Goal: Communication & Community: Answer question/provide support

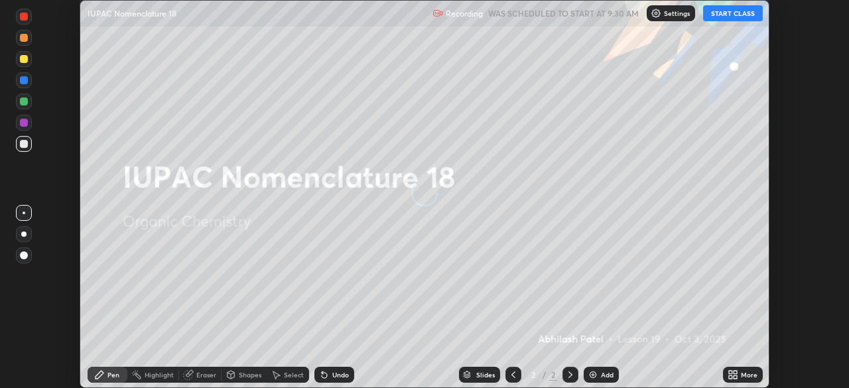
scroll to position [388, 849]
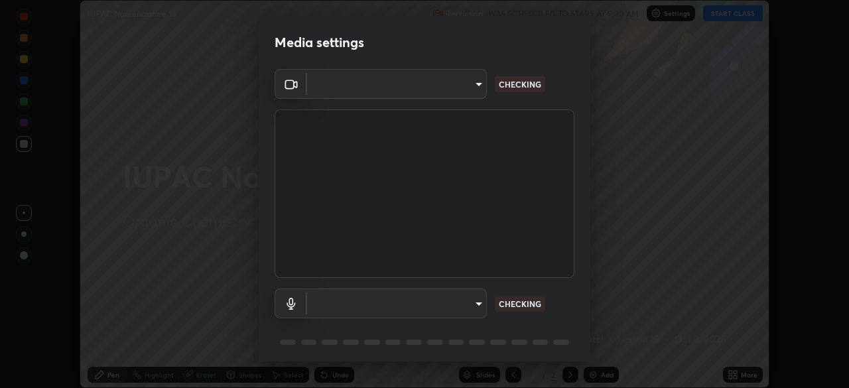
click at [476, 302] on body "Erase all IUPAC Nomenclature 18 Recording WAS SCHEDULED TO START AT 9:30 AM Set…" at bounding box center [424, 194] width 849 height 388
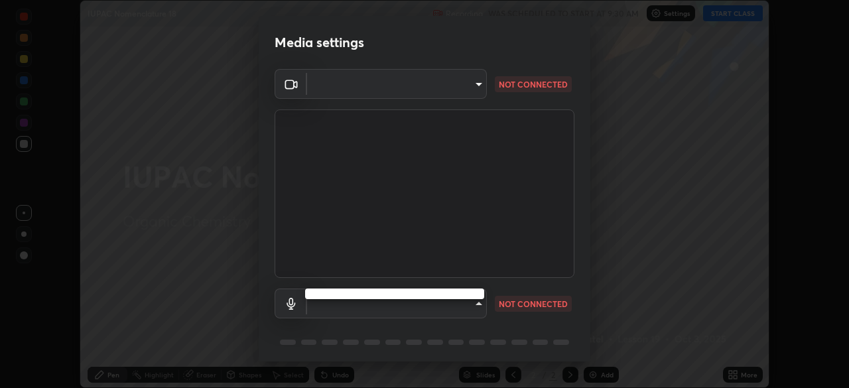
type input "3c3e881c1d4866bfd7e080c7bbf597d7771debadd28d1a9587aed4247d099012"
type input "90f44c6665eed065f9fcc5469f32a2c54901cc8baeb4201a188f150638592cdf"
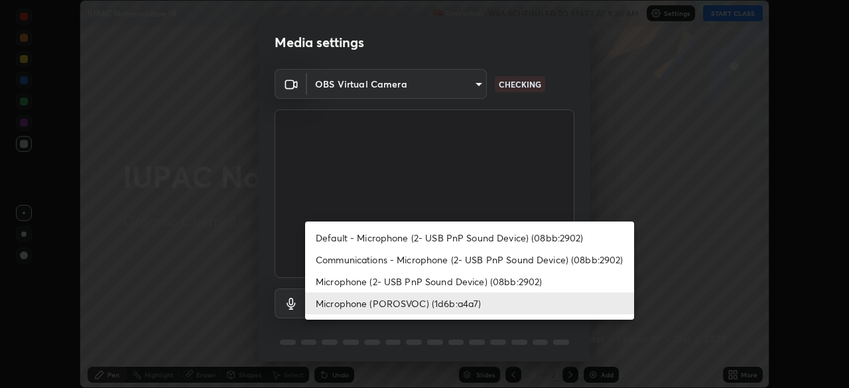
click at [476, 302] on li "Microphone (POROSVOC) (1d6b:a4a7)" at bounding box center [469, 304] width 329 height 22
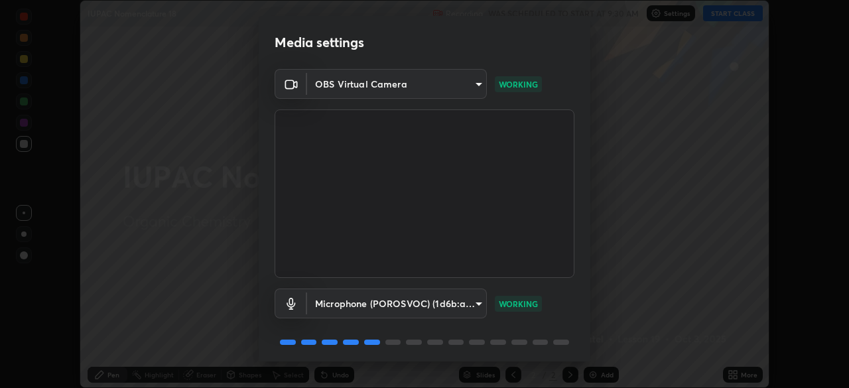
scroll to position [47, 0]
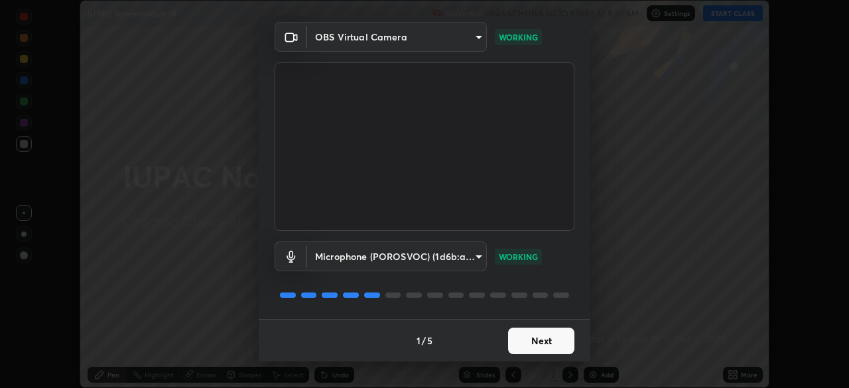
click at [545, 343] on button "Next" at bounding box center [541, 341] width 66 height 27
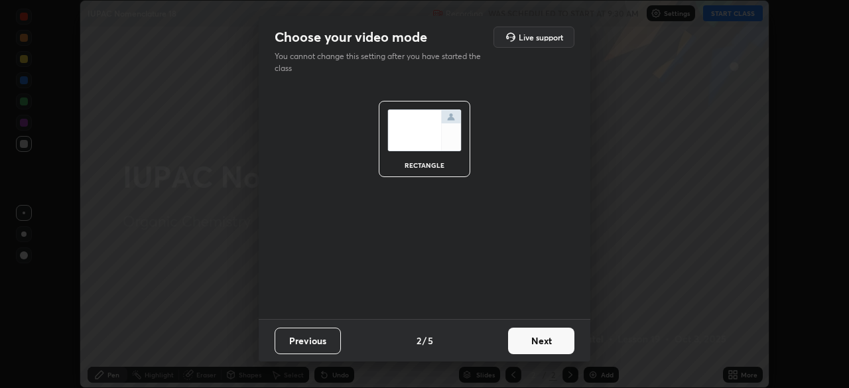
scroll to position [0, 0]
click at [548, 347] on button "Next" at bounding box center [541, 341] width 66 height 27
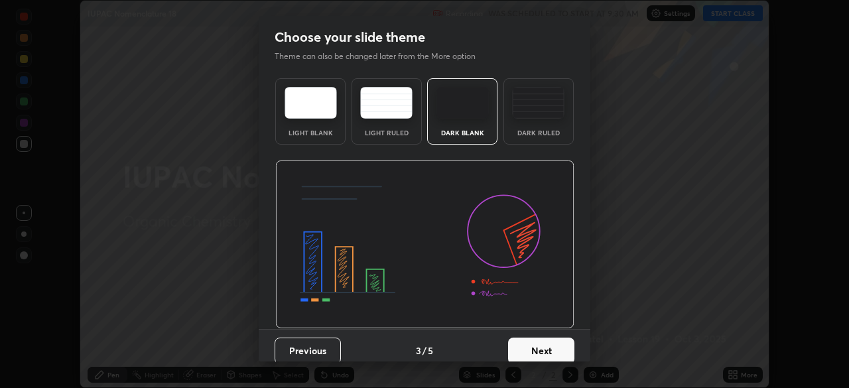
click at [554, 339] on button "Next" at bounding box center [541, 351] width 66 height 27
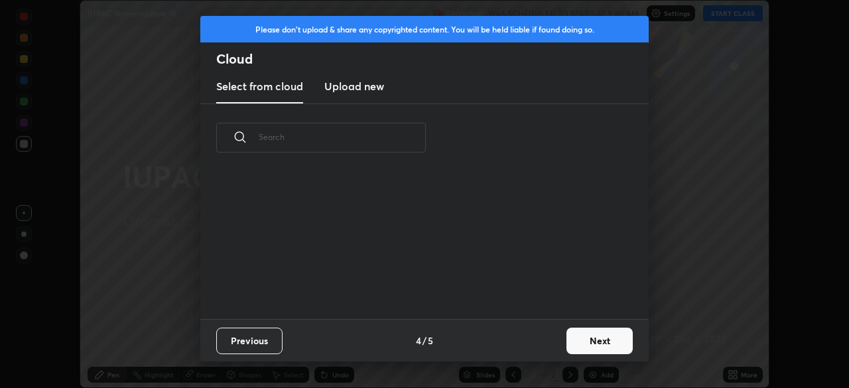
click at [601, 334] on button "Next" at bounding box center [600, 341] width 66 height 27
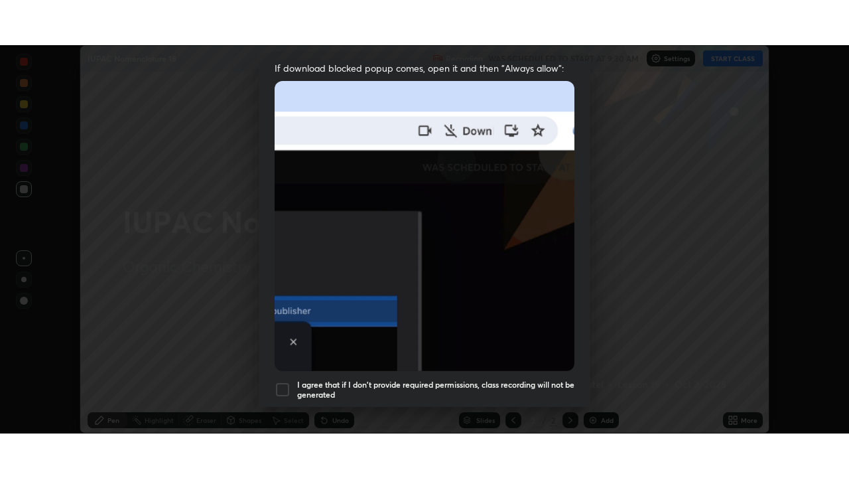
scroll to position [318, 0]
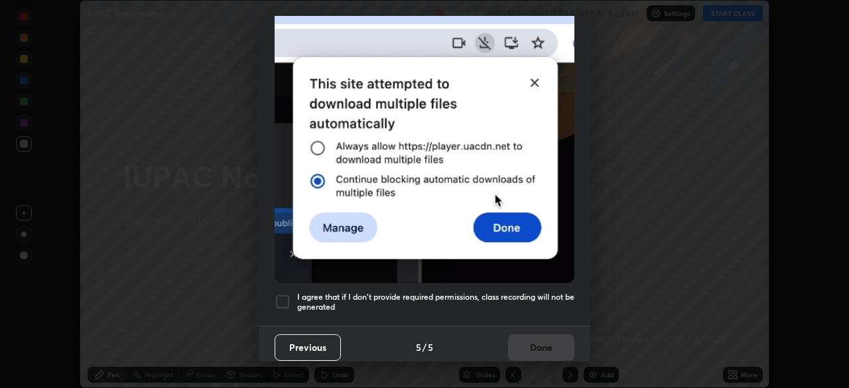
click at [544, 292] on h5 "I agree that if I don't provide required permissions, class recording will not …" at bounding box center [435, 302] width 277 height 21
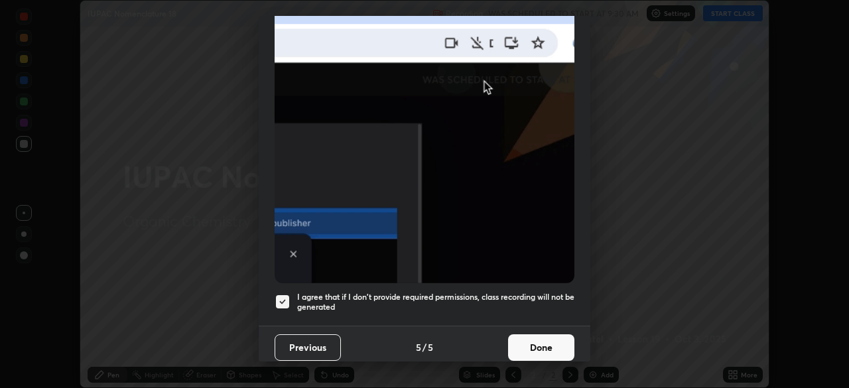
click at [547, 340] on button "Done" at bounding box center [541, 347] width 66 height 27
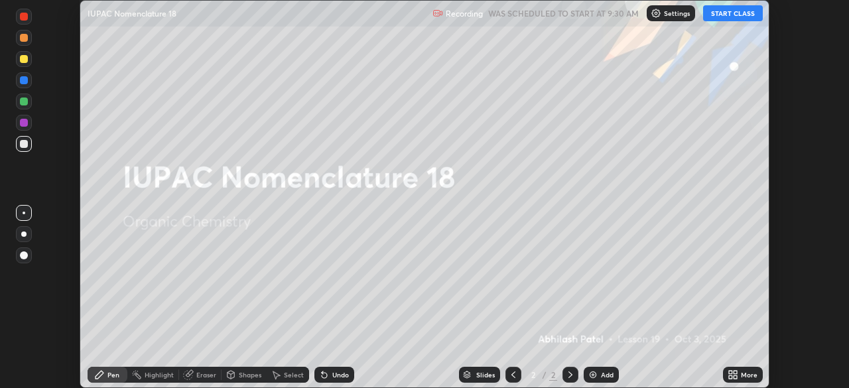
click at [733, 13] on button "START CLASS" at bounding box center [733, 13] width 60 height 16
click at [747, 369] on div "More" at bounding box center [743, 375] width 40 height 16
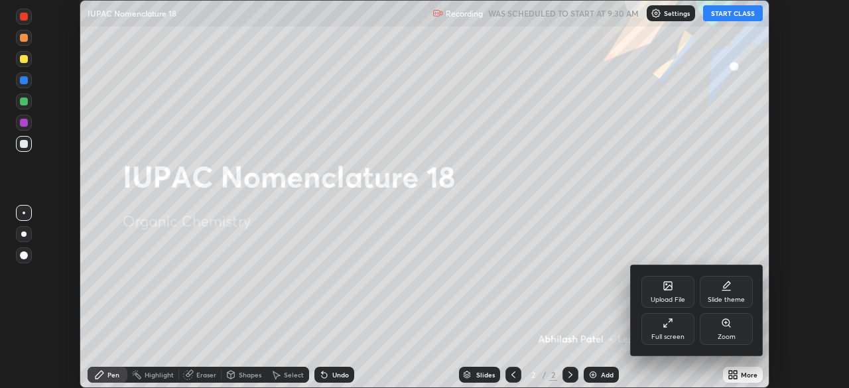
click at [681, 335] on div "Full screen" at bounding box center [668, 337] width 33 height 7
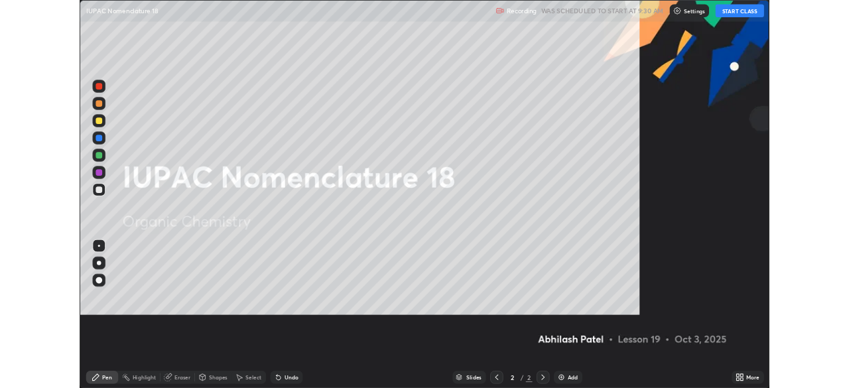
scroll to position [478, 849]
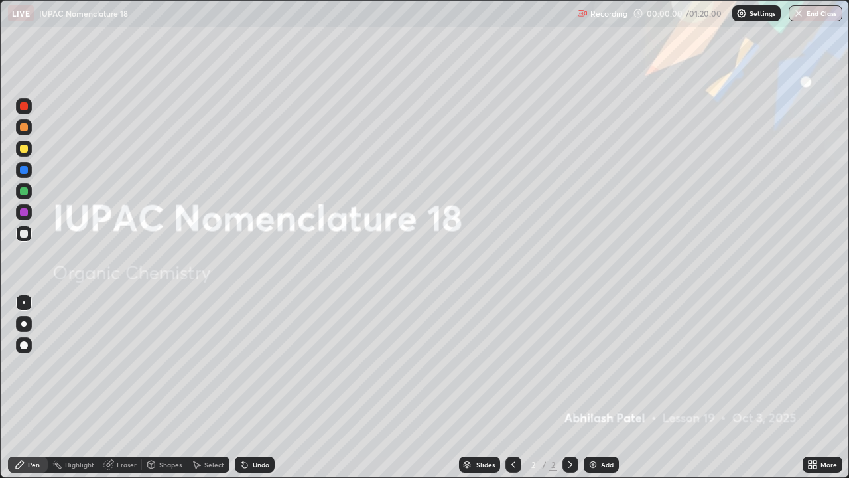
click at [600, 388] on div "Add" at bounding box center [601, 465] width 35 height 16
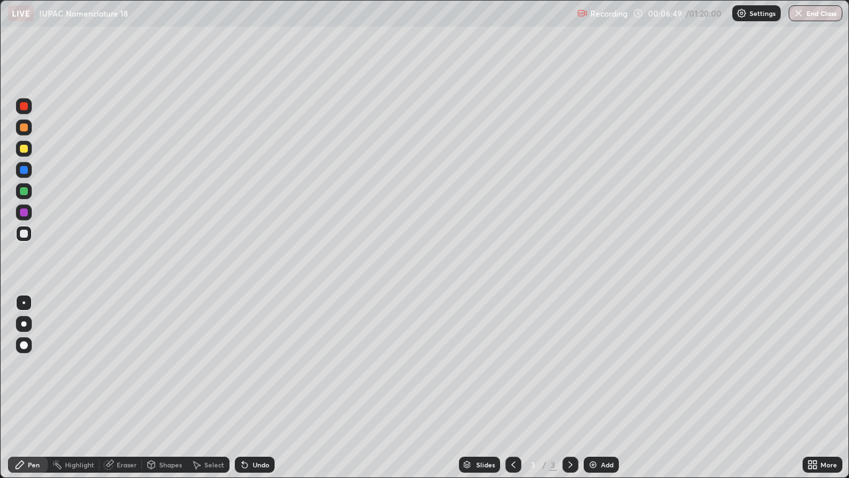
click at [25, 152] on div at bounding box center [24, 149] width 8 height 8
click at [240, 388] on icon at bounding box center [245, 464] width 11 height 11
click at [250, 388] on div "Undo" at bounding box center [255, 465] width 40 height 16
click at [25, 322] on div at bounding box center [23, 323] width 5 height 5
click at [253, 388] on div "Undo" at bounding box center [261, 464] width 17 height 7
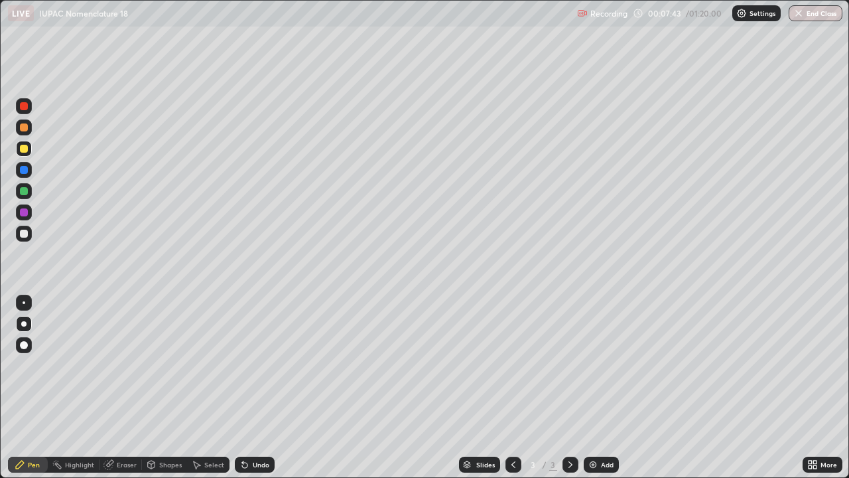
click at [265, 388] on div "Undo" at bounding box center [255, 465] width 40 height 16
click at [282, 388] on div "Slides 3 / 3 Add" at bounding box center [539, 464] width 528 height 27
click at [253, 388] on div "Undo" at bounding box center [261, 464] width 17 height 7
click at [125, 388] on div "Eraser" at bounding box center [127, 464] width 20 height 7
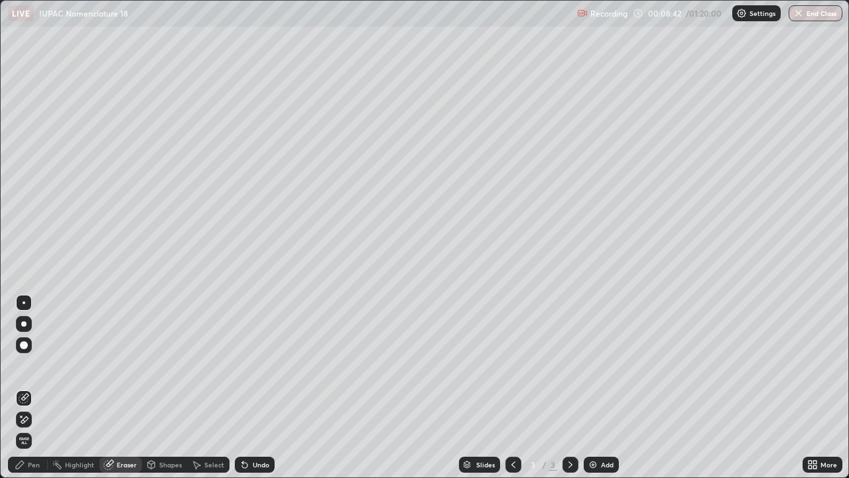
click at [249, 388] on div "Undo" at bounding box center [255, 465] width 40 height 16
click at [30, 388] on div "Pen" at bounding box center [34, 464] width 12 height 7
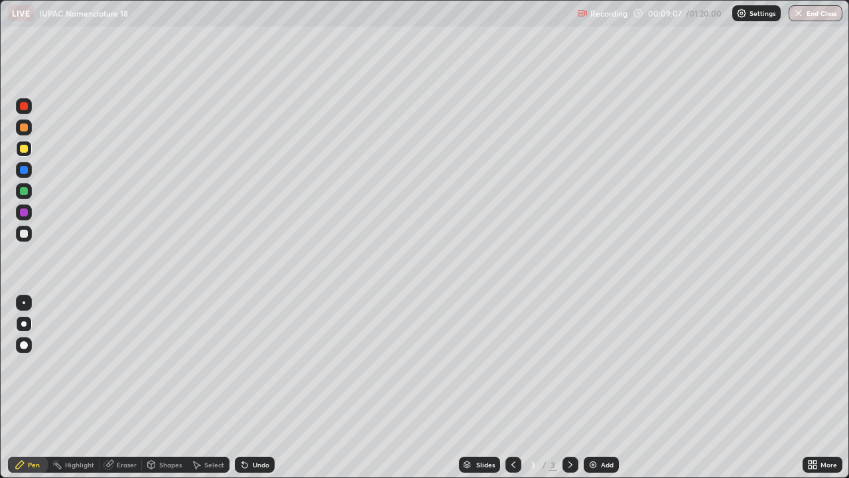
click at [256, 388] on div "Undo" at bounding box center [261, 464] width 17 height 7
click at [250, 388] on div "Undo" at bounding box center [255, 465] width 40 height 16
click at [246, 388] on icon at bounding box center [245, 464] width 11 height 11
click at [261, 388] on div "Undo" at bounding box center [261, 464] width 17 height 7
click at [250, 388] on div "Undo" at bounding box center [255, 465] width 40 height 16
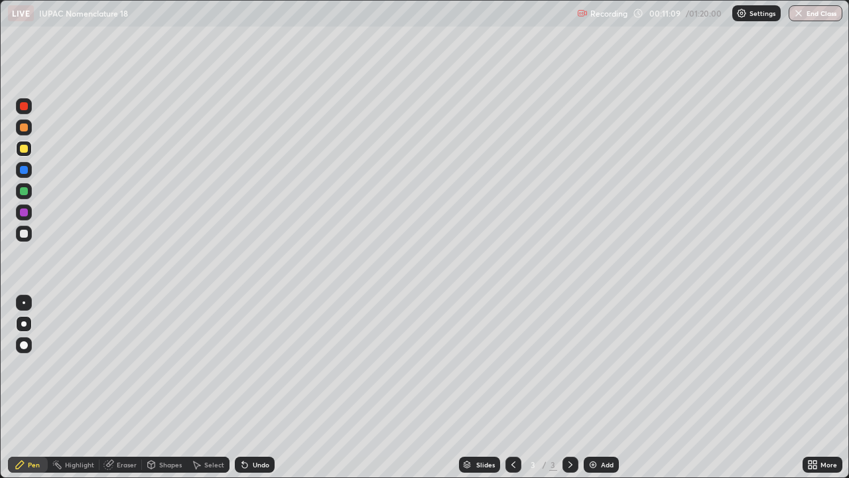
click at [256, 388] on div "Undo" at bounding box center [255, 465] width 40 height 16
click at [255, 388] on div "Undo" at bounding box center [255, 465] width 40 height 16
click at [262, 388] on div "Undo" at bounding box center [255, 465] width 40 height 16
click at [607, 388] on div "Add" at bounding box center [607, 464] width 13 height 7
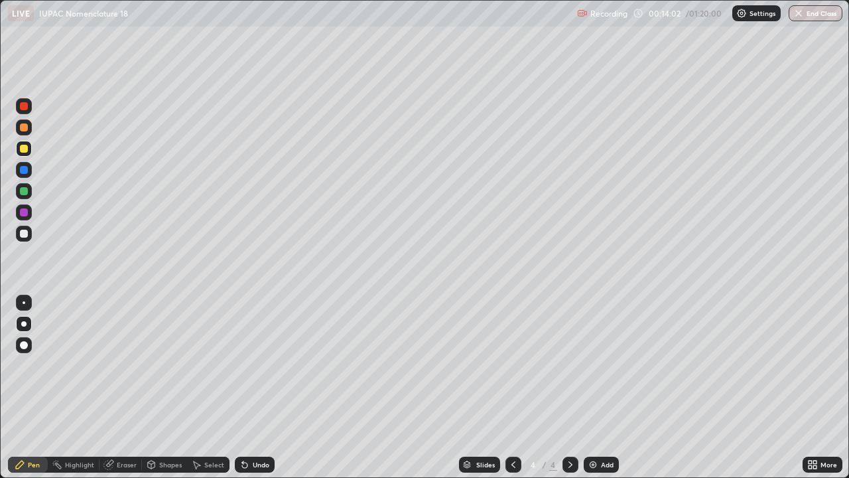
click at [263, 388] on div "Undo" at bounding box center [261, 464] width 17 height 7
click at [263, 388] on div "Undo" at bounding box center [255, 465] width 40 height 16
click at [267, 388] on div "Undo" at bounding box center [255, 465] width 40 height 16
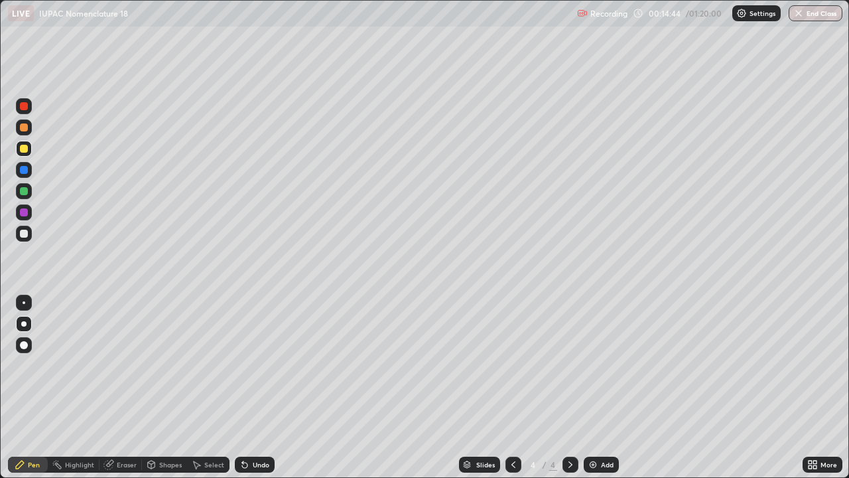
click at [268, 388] on div "Undo" at bounding box center [255, 465] width 40 height 16
click at [270, 388] on div "Undo" at bounding box center [255, 465] width 40 height 16
click at [268, 388] on div "Undo" at bounding box center [255, 465] width 40 height 16
click at [265, 388] on div "Undo" at bounding box center [255, 465] width 40 height 16
click at [613, 388] on div "Add" at bounding box center [601, 465] width 35 height 16
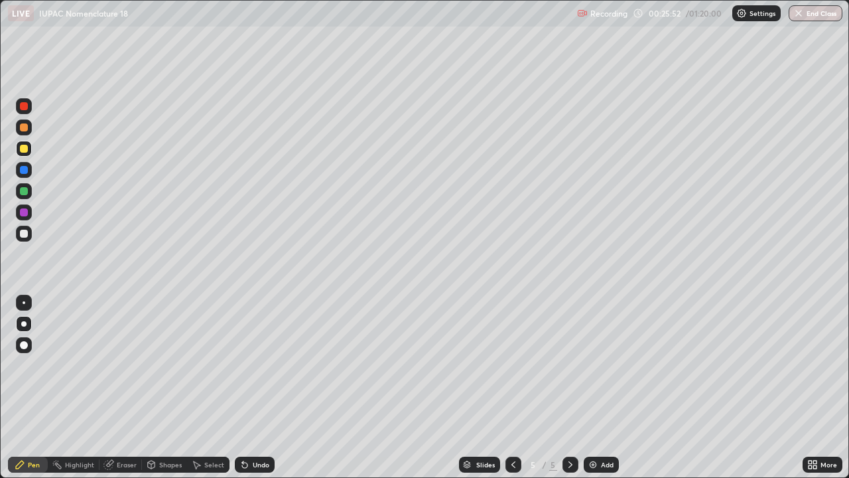
click at [128, 388] on div "Eraser" at bounding box center [127, 464] width 20 height 7
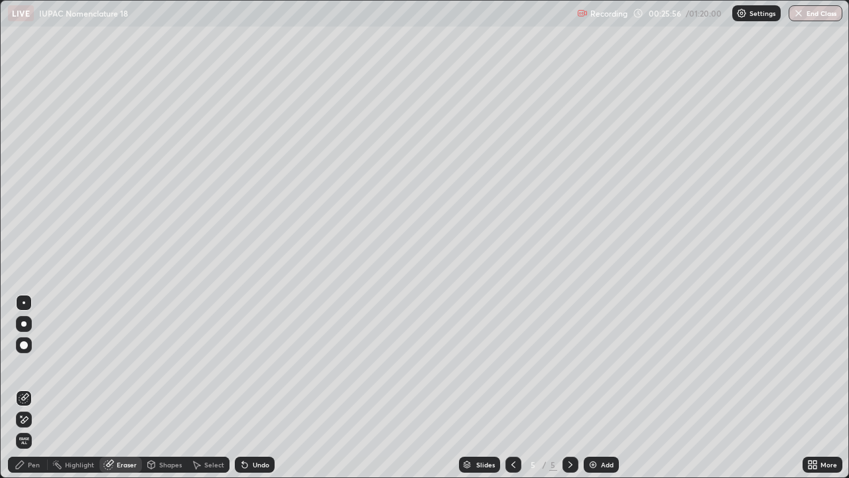
click at [33, 388] on div "Pen" at bounding box center [34, 464] width 12 height 7
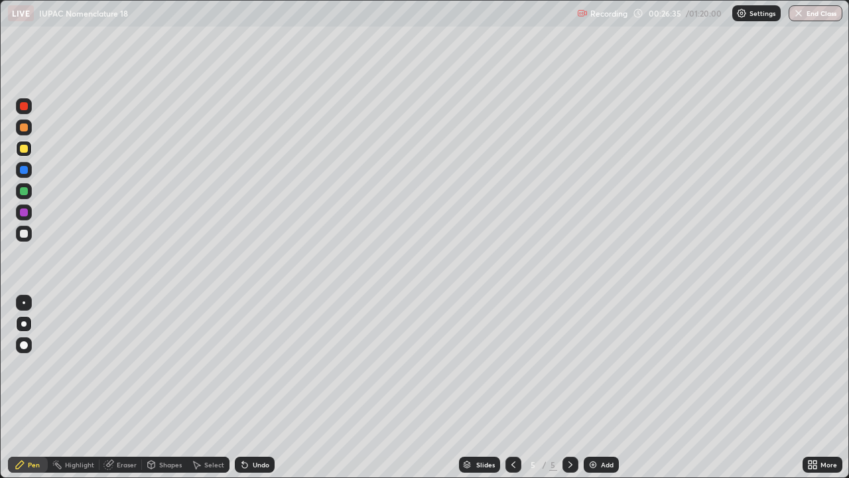
click at [29, 168] on div at bounding box center [24, 170] width 16 height 16
click at [574, 388] on div at bounding box center [571, 464] width 16 height 27
click at [599, 388] on div "Add" at bounding box center [601, 465] width 35 height 16
click at [99, 388] on div at bounding box center [99, 464] width 1 height 11
click at [35, 388] on div "Pen" at bounding box center [28, 465] width 40 height 16
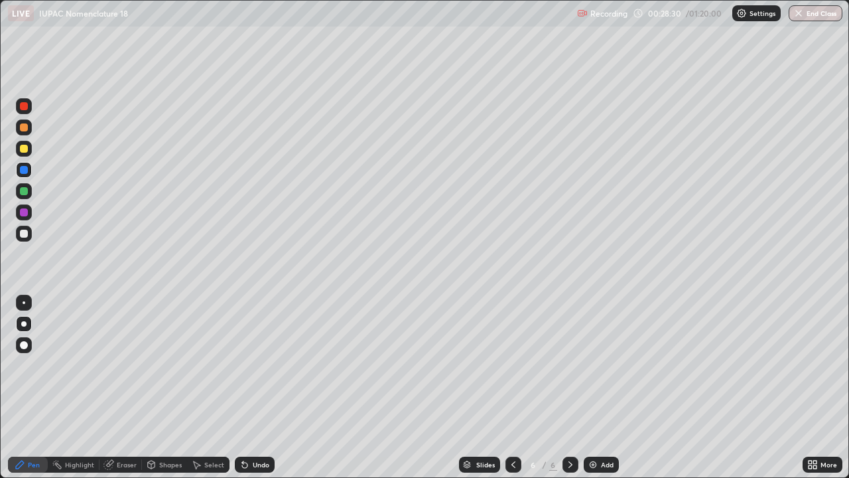
click at [122, 388] on div "Eraser" at bounding box center [127, 464] width 20 height 7
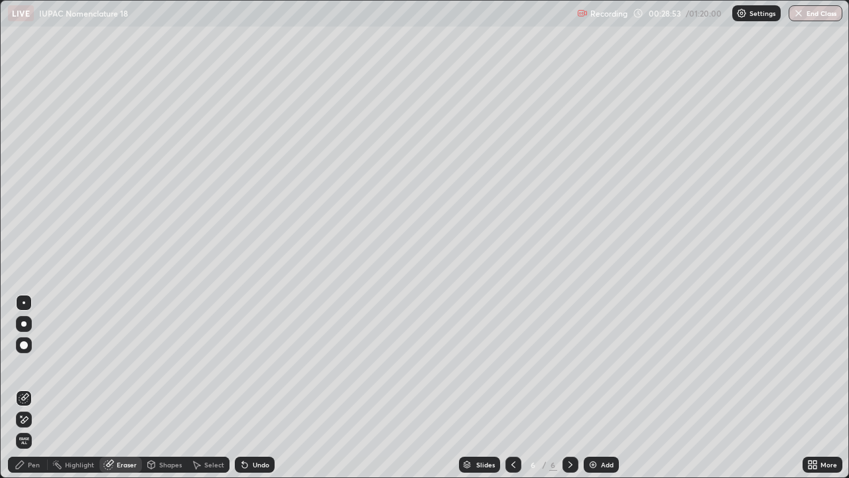
click at [43, 388] on div "Pen" at bounding box center [28, 465] width 40 height 16
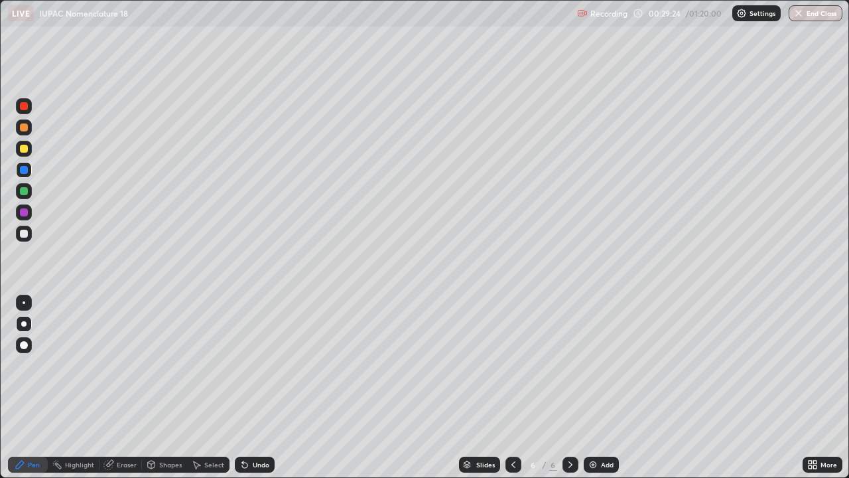
click at [260, 388] on div "Undo" at bounding box center [261, 464] width 17 height 7
click at [259, 388] on div "Undo" at bounding box center [261, 464] width 17 height 7
click at [257, 388] on div "Undo" at bounding box center [261, 464] width 17 height 7
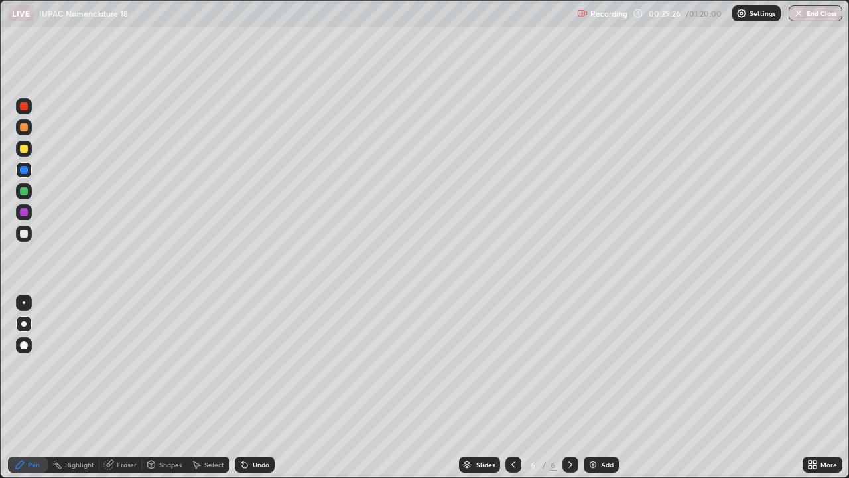
click at [257, 388] on div "Undo" at bounding box center [261, 464] width 17 height 7
click at [512, 388] on icon at bounding box center [514, 464] width 4 height 7
click at [261, 388] on div "Undo" at bounding box center [261, 464] width 17 height 7
click at [24, 236] on div at bounding box center [24, 234] width 8 height 8
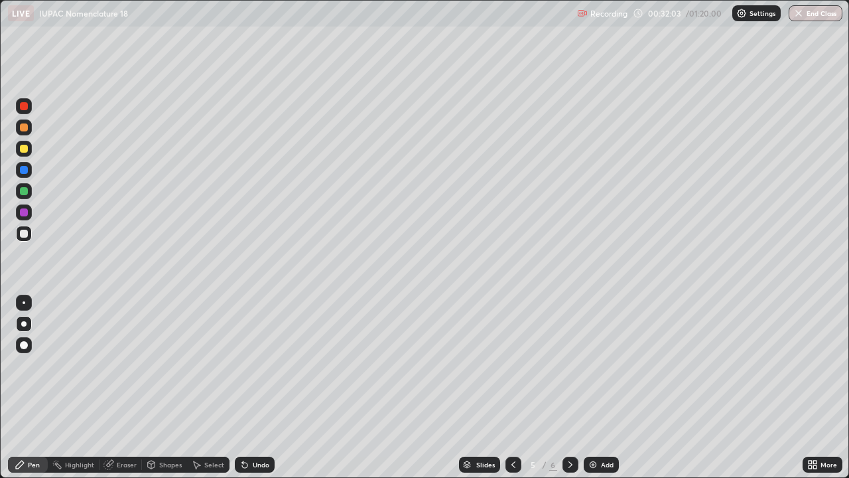
click at [601, 388] on div "Add" at bounding box center [607, 464] width 13 height 7
click at [29, 129] on div at bounding box center [24, 127] width 16 height 16
click at [265, 388] on div "Undo" at bounding box center [261, 464] width 17 height 7
click at [260, 388] on div "Undo" at bounding box center [261, 464] width 17 height 7
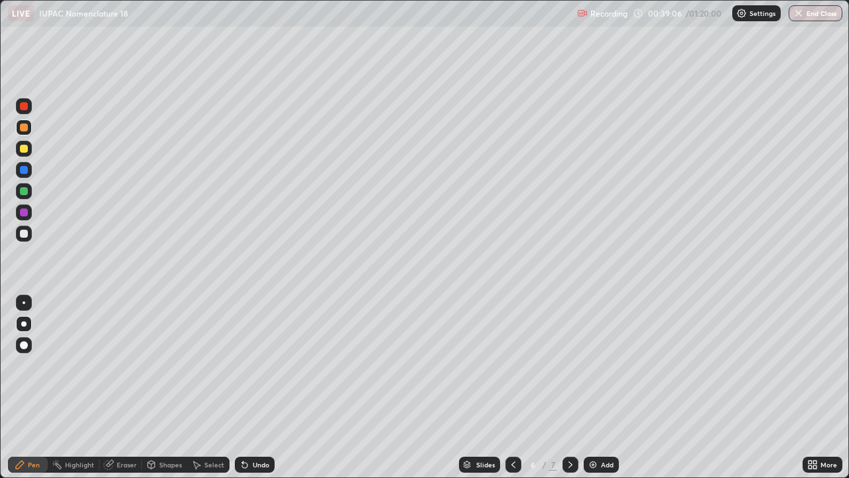
click at [29, 217] on div at bounding box center [24, 212] width 16 height 16
click at [24, 210] on div at bounding box center [24, 212] width 8 height 8
click at [265, 388] on div "Undo" at bounding box center [261, 464] width 17 height 7
click at [264, 388] on div "Undo" at bounding box center [261, 464] width 17 height 7
click at [261, 388] on div "Undo" at bounding box center [255, 465] width 40 height 16
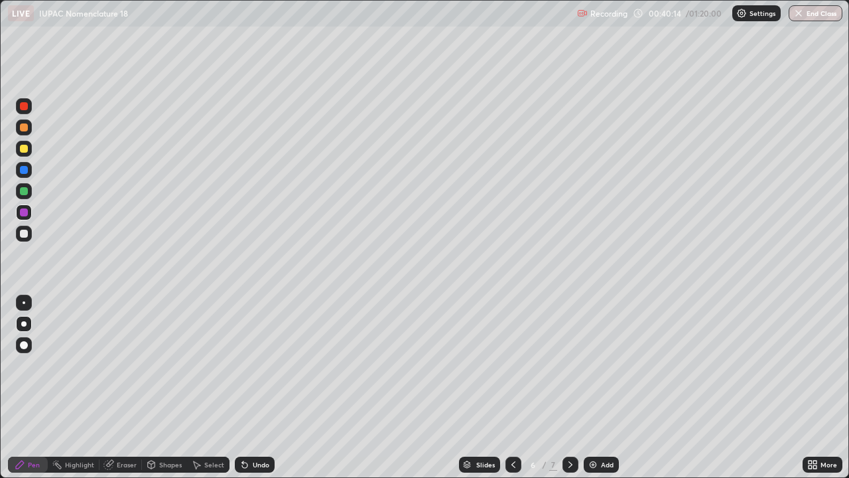
click at [256, 388] on div "Undo" at bounding box center [261, 464] width 17 height 7
click at [261, 388] on div "Undo" at bounding box center [261, 464] width 17 height 7
click at [258, 388] on div "Undo" at bounding box center [261, 464] width 17 height 7
click at [259, 388] on div "Undo" at bounding box center [255, 465] width 40 height 16
click at [602, 388] on div "Add" at bounding box center [607, 464] width 13 height 7
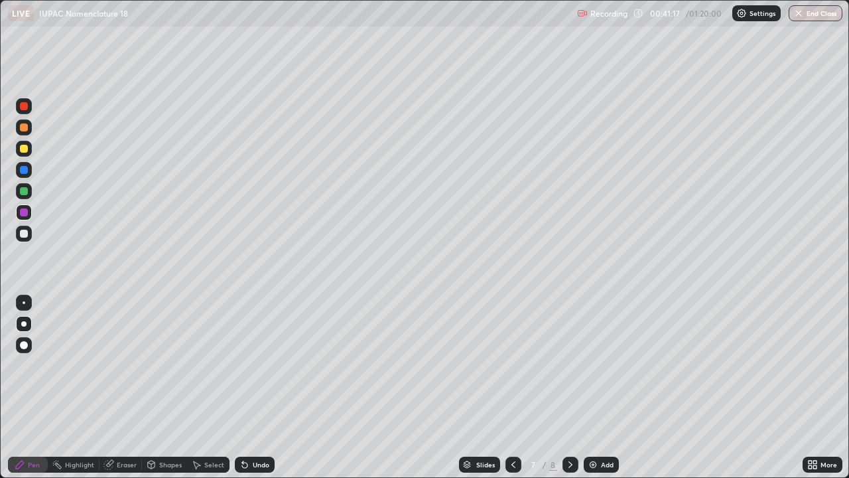
click at [168, 388] on div "Shapes" at bounding box center [170, 464] width 23 height 7
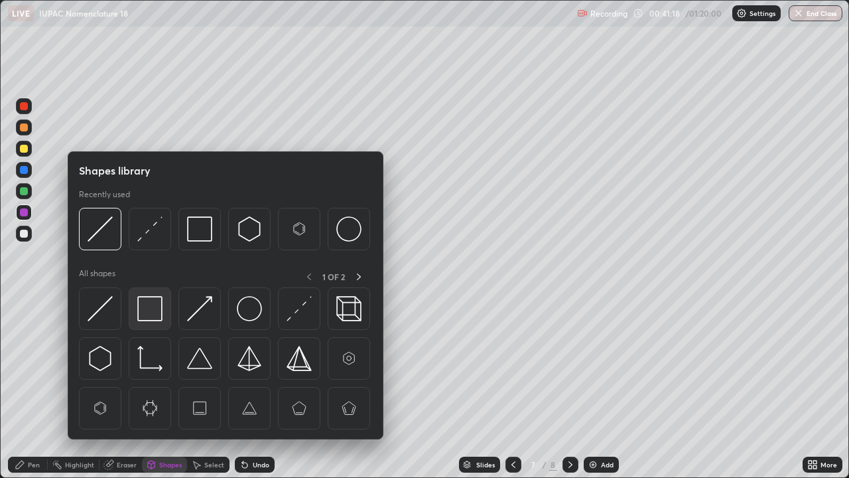
click at [157, 309] on img at bounding box center [149, 308] width 25 height 25
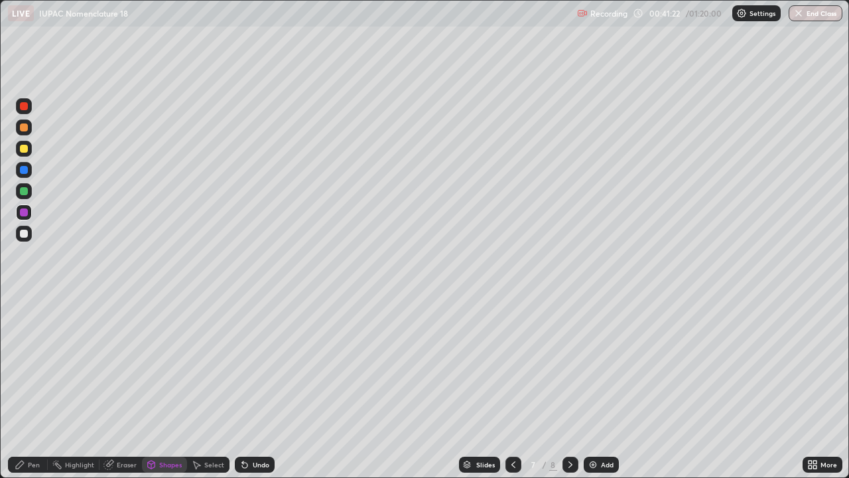
click at [30, 388] on div "Pen" at bounding box center [34, 464] width 12 height 7
click at [167, 388] on div "Shapes" at bounding box center [170, 464] width 23 height 7
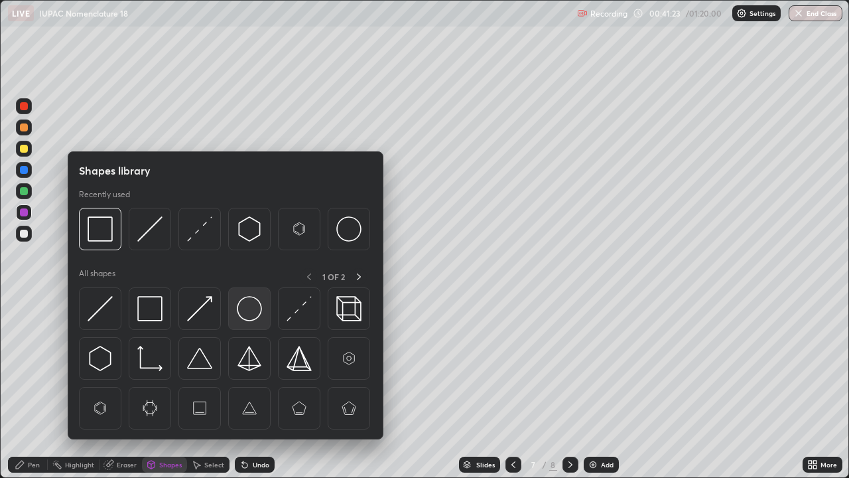
click at [244, 307] on img at bounding box center [249, 308] width 25 height 25
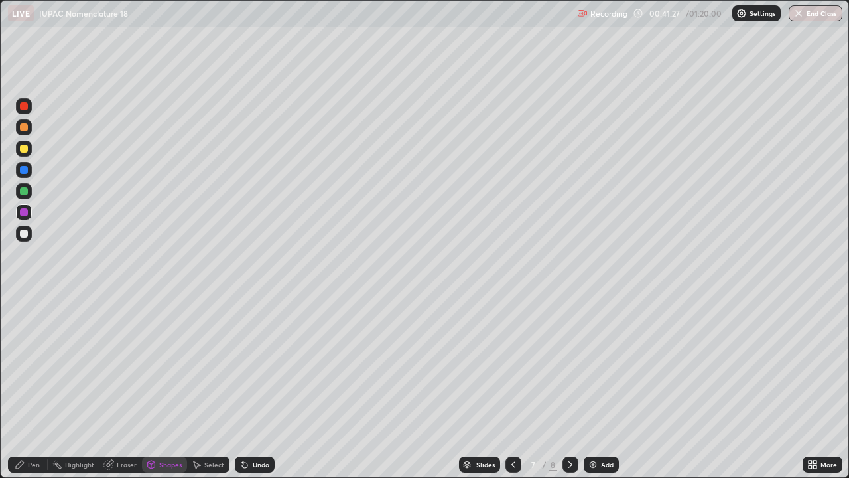
click at [23, 149] on div at bounding box center [24, 149] width 8 height 8
click at [208, 388] on div "Select" at bounding box center [214, 464] width 20 height 7
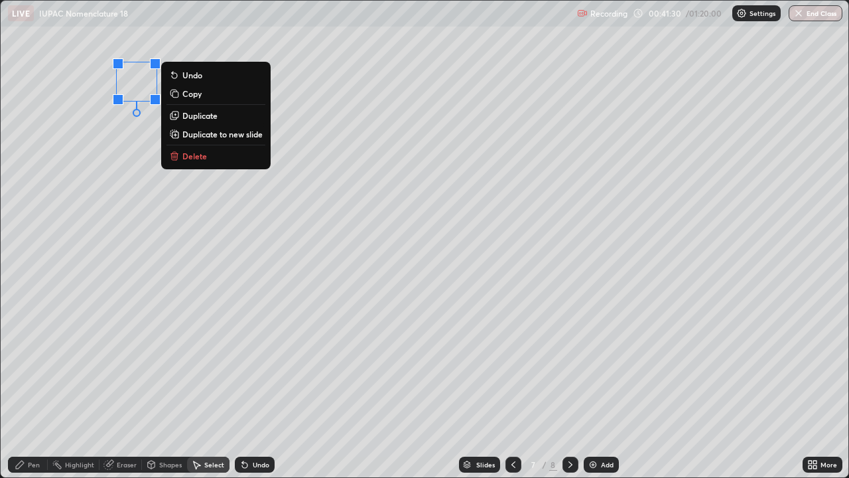
click at [198, 94] on p "Copy" at bounding box center [191, 93] width 19 height 11
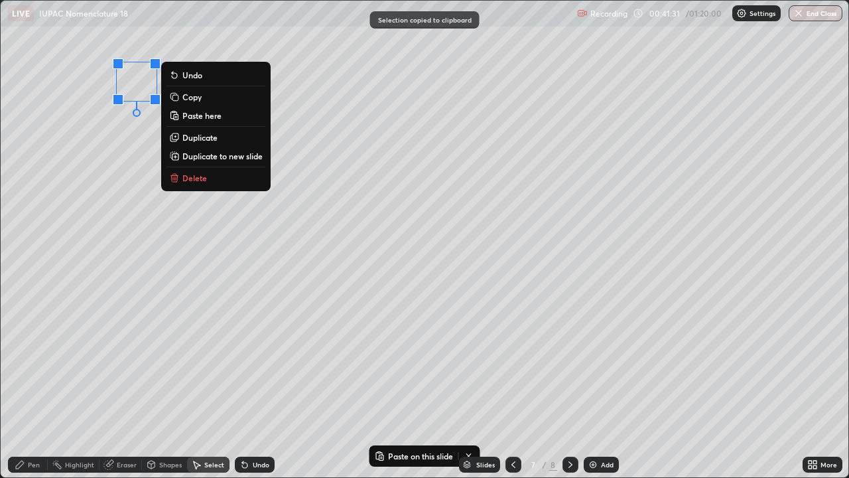
click at [202, 113] on p "Paste here" at bounding box center [201, 115] width 39 height 11
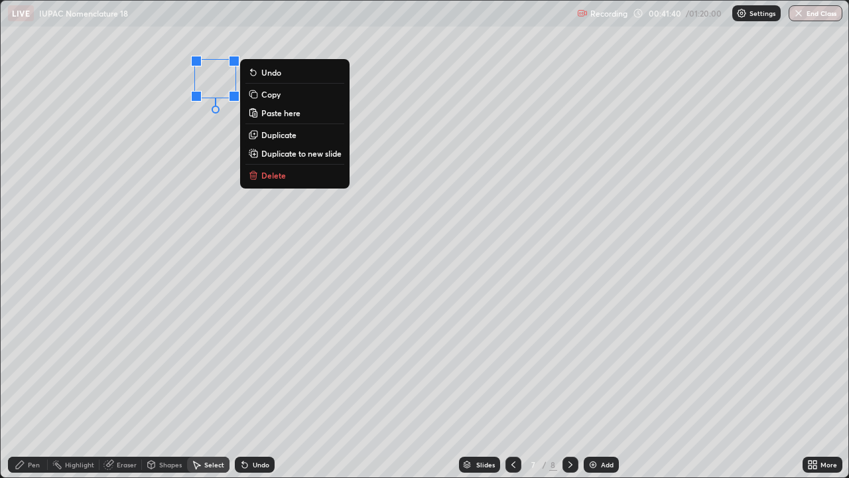
click at [276, 111] on p "Paste here" at bounding box center [280, 113] width 39 height 11
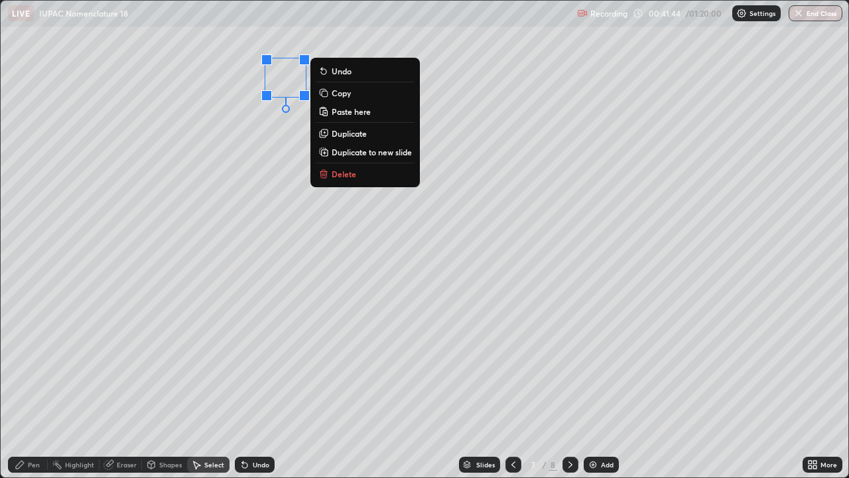
click at [252, 388] on div "Undo" at bounding box center [255, 465] width 40 height 16
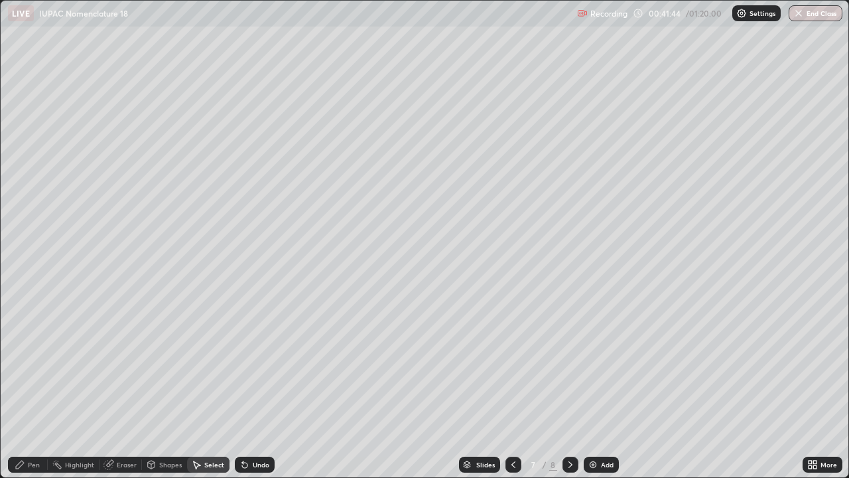
click at [253, 388] on div "Undo" at bounding box center [255, 465] width 40 height 16
click at [251, 388] on div "Undo" at bounding box center [255, 465] width 40 height 16
click at [253, 388] on div "Undo" at bounding box center [255, 465] width 40 height 16
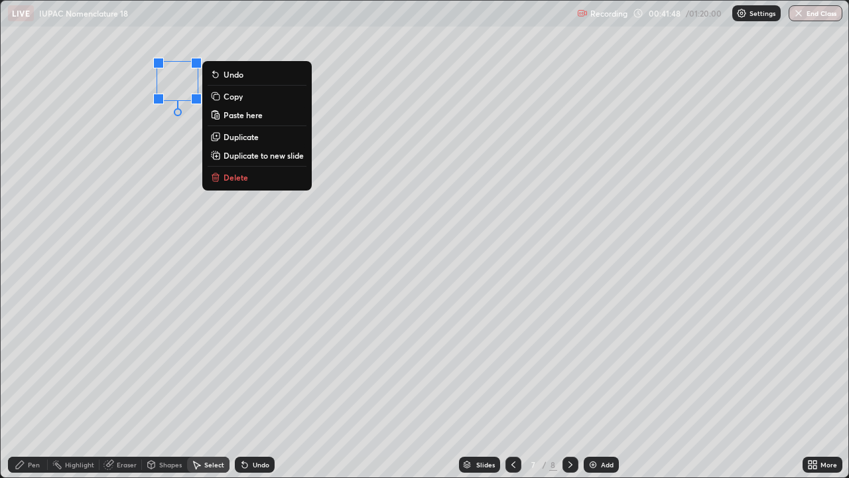
click at [244, 111] on p "Paste here" at bounding box center [243, 114] width 39 height 11
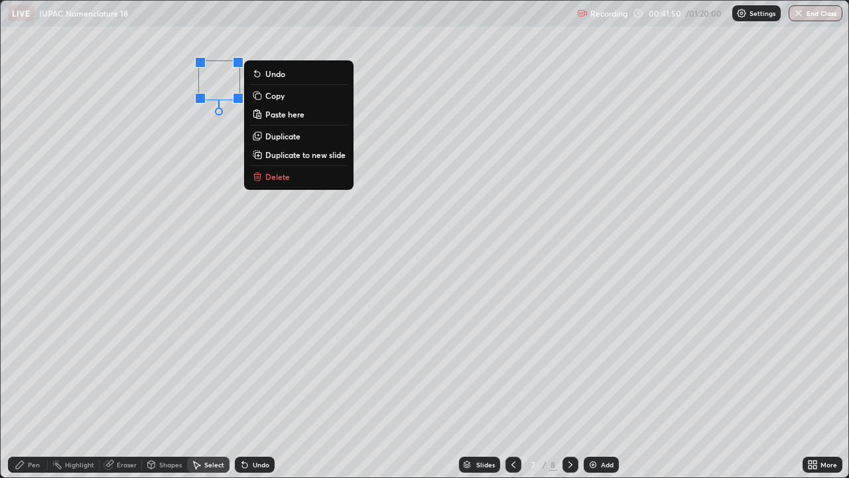
click at [279, 112] on p "Paste here" at bounding box center [284, 114] width 39 height 11
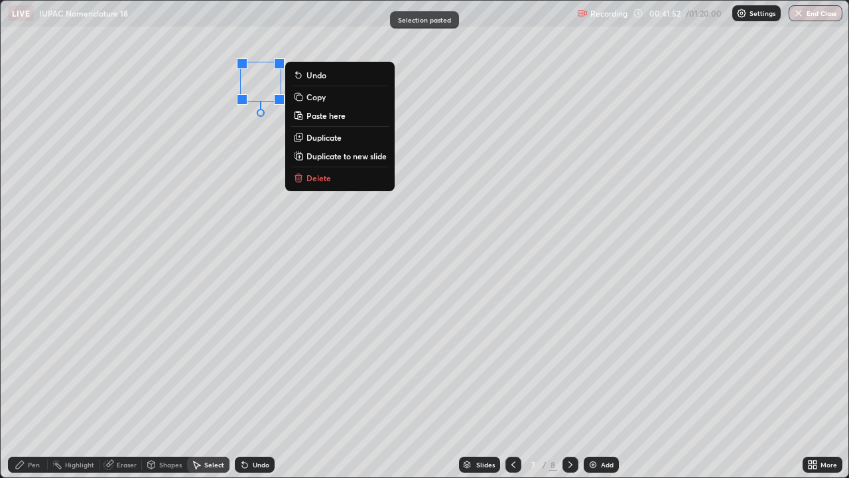
click at [321, 113] on p "Paste here" at bounding box center [326, 115] width 39 height 11
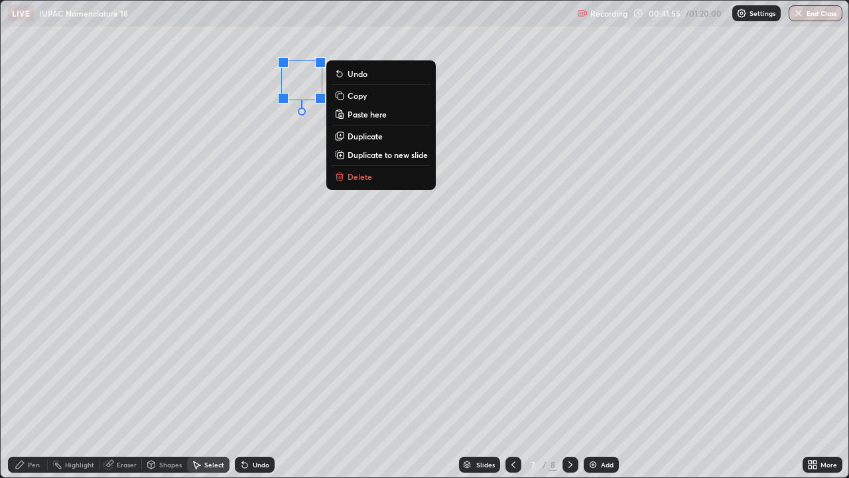
click at [361, 113] on p "Paste here" at bounding box center [367, 114] width 39 height 11
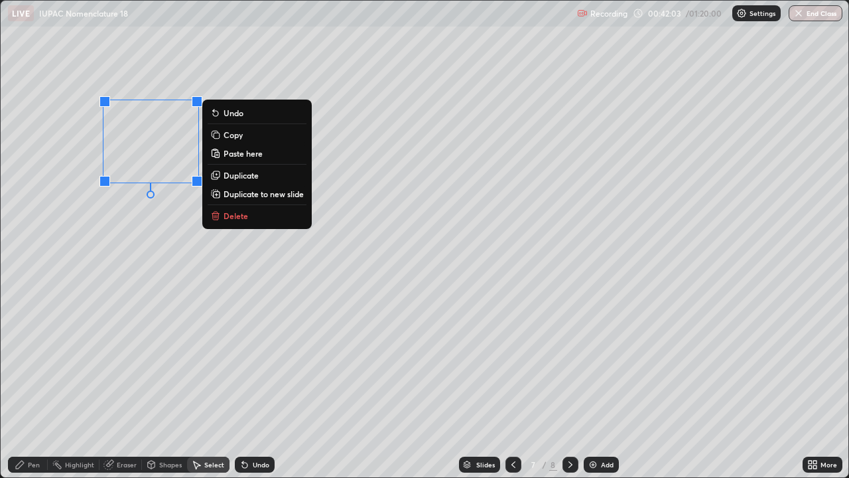
click at [240, 151] on p "Paste here" at bounding box center [243, 153] width 39 height 11
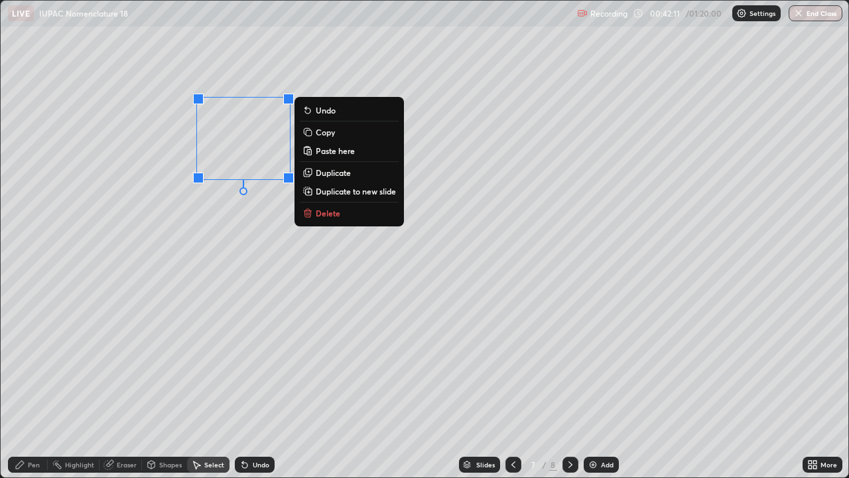
click at [337, 152] on p "Paste here" at bounding box center [335, 150] width 39 height 11
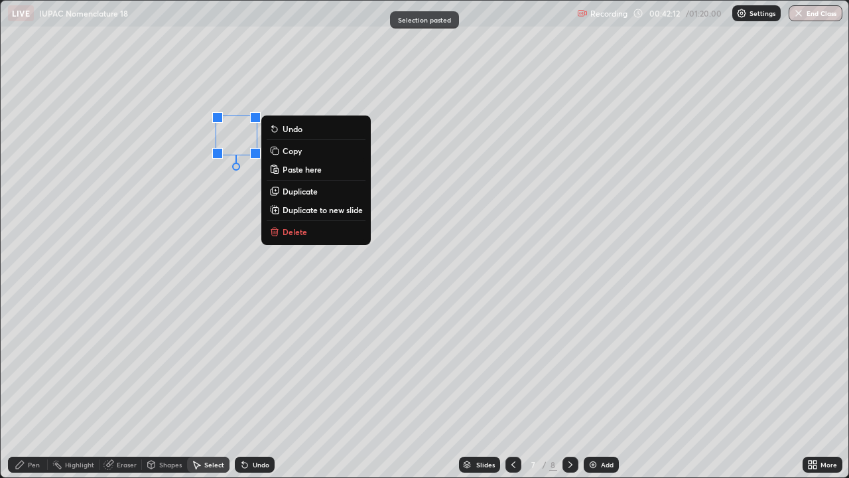
click at [248, 140] on div "0 ° Undo Copy Paste here Duplicate Duplicate to new slide Delete" at bounding box center [425, 239] width 848 height 476
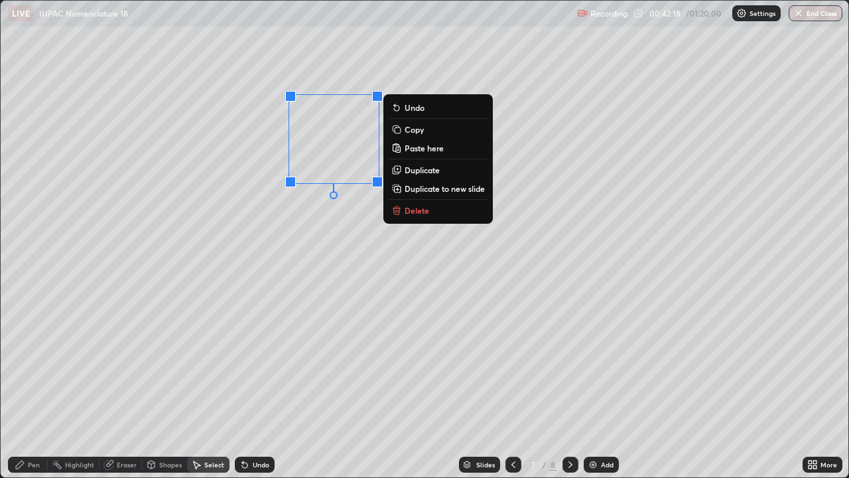
click at [265, 208] on div "0 ° Undo Copy Paste here Duplicate Duplicate to new slide Delete" at bounding box center [425, 239] width 848 height 476
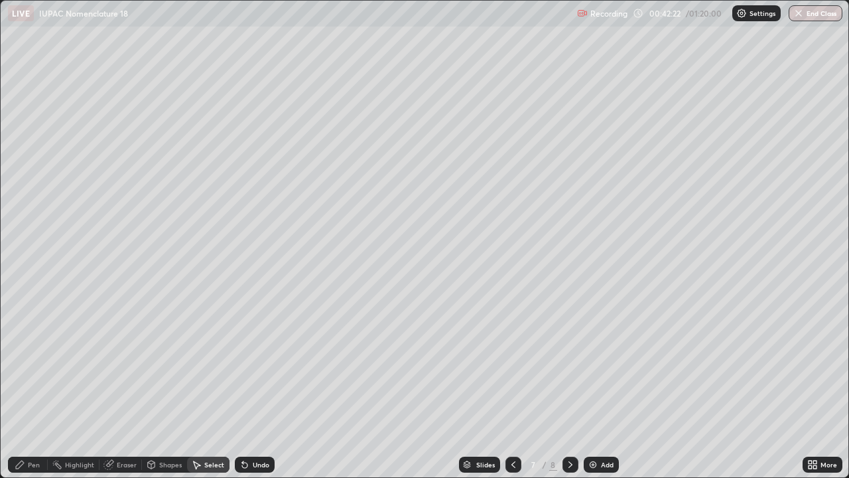
click at [512, 388] on icon at bounding box center [513, 464] width 11 height 11
click at [568, 388] on icon at bounding box center [570, 464] width 11 height 11
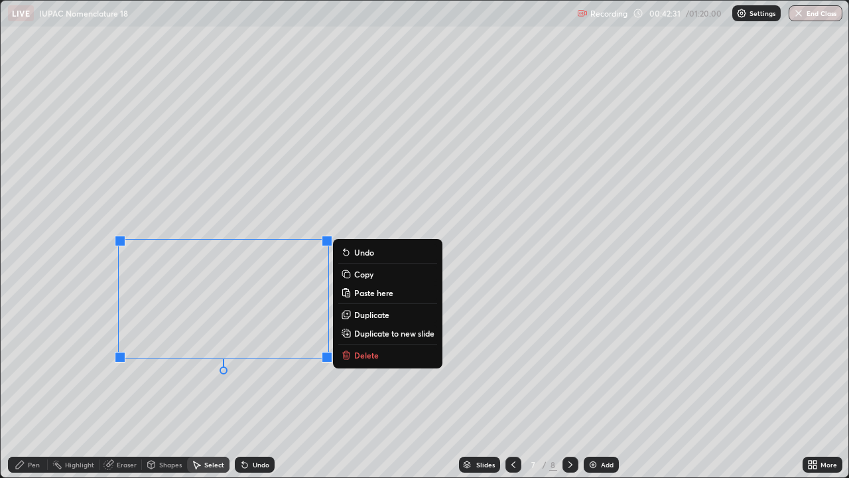
click at [257, 388] on div "Undo" at bounding box center [261, 464] width 17 height 7
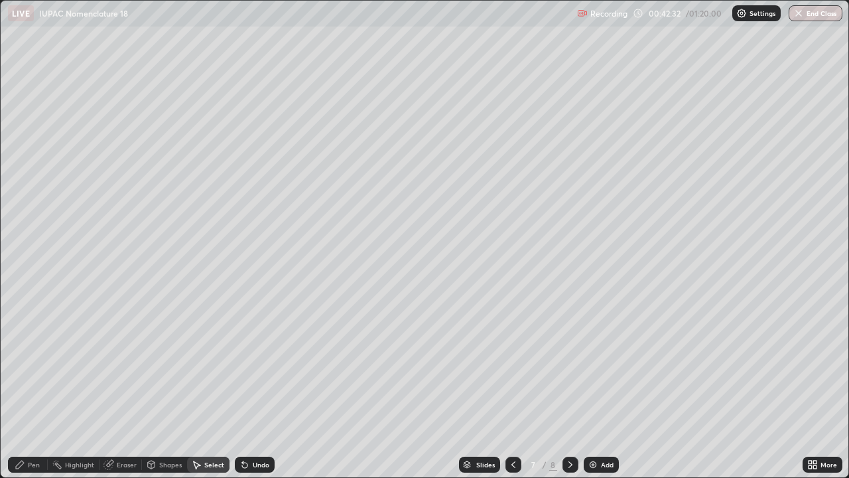
click at [33, 388] on div "Pen" at bounding box center [28, 465] width 40 height 16
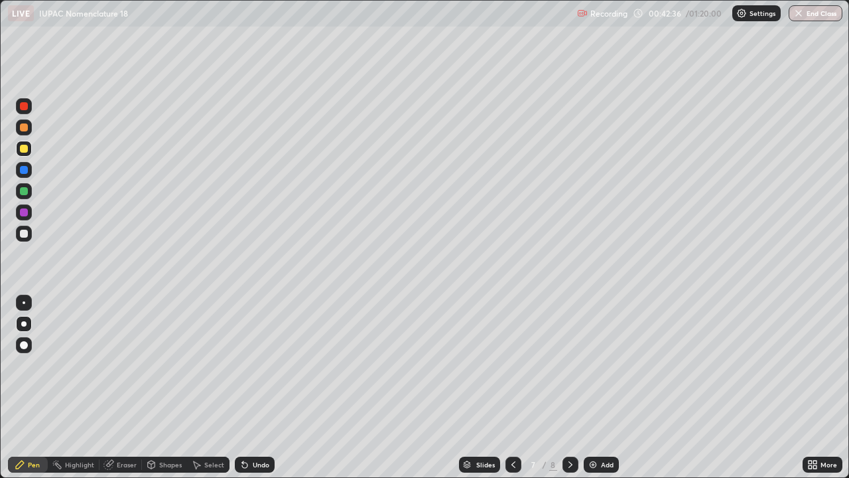
click at [252, 388] on div "Undo" at bounding box center [255, 465] width 40 height 16
click at [257, 388] on div "Undo" at bounding box center [255, 465] width 40 height 16
click at [165, 388] on div "Shapes" at bounding box center [170, 464] width 23 height 7
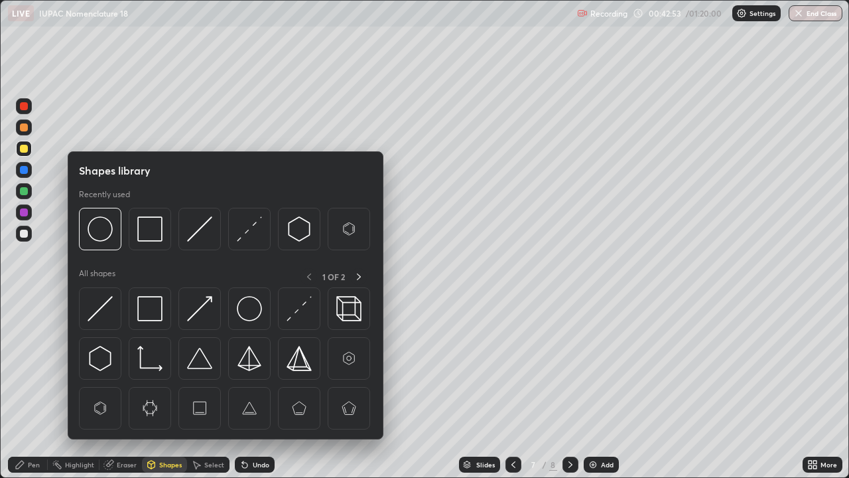
click at [121, 388] on div "Eraser" at bounding box center [127, 464] width 20 height 7
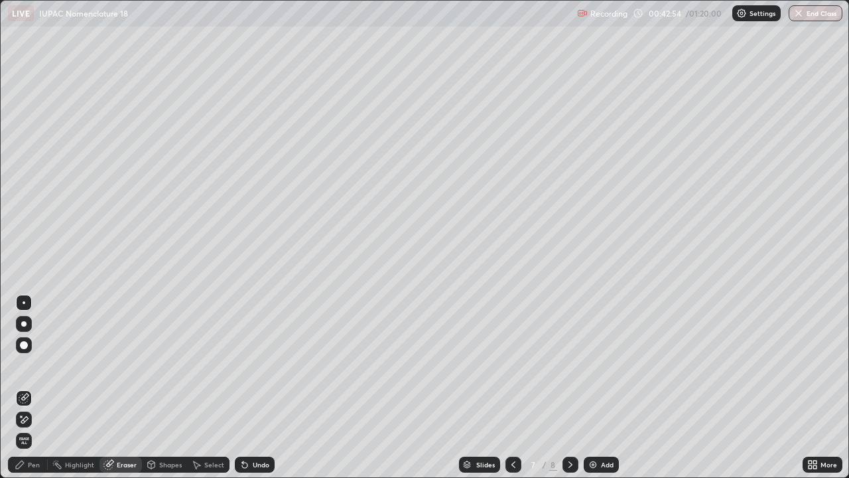
click at [25, 388] on icon at bounding box center [24, 419] width 11 height 11
click at [36, 388] on div "Pen" at bounding box center [34, 464] width 12 height 7
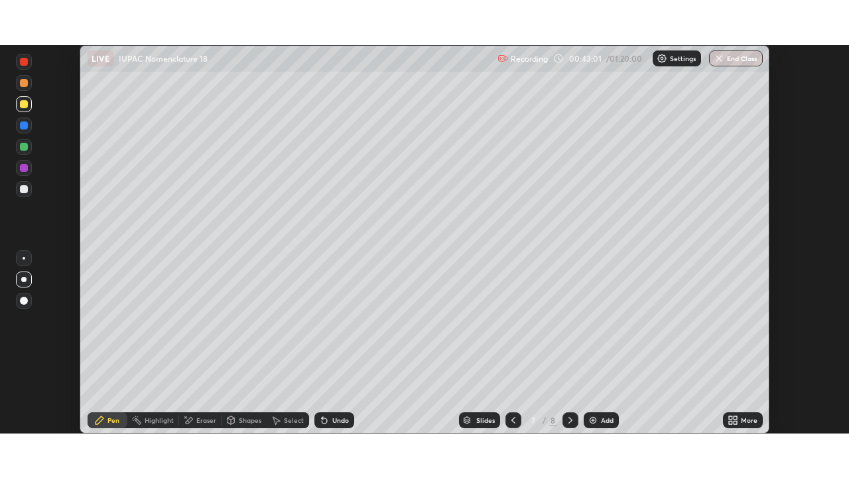
scroll to position [65972, 65511]
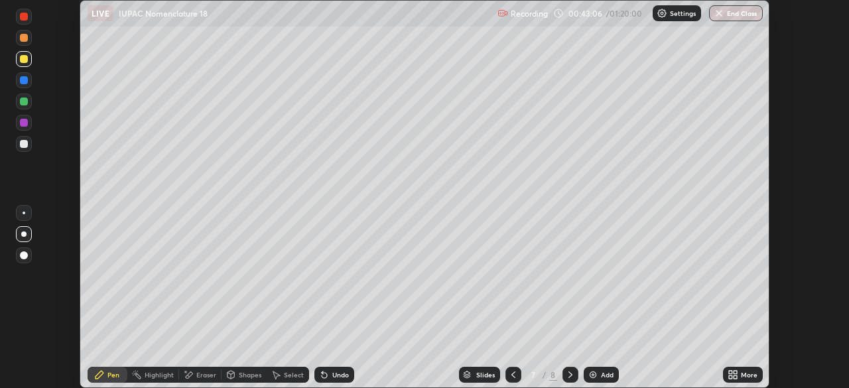
click at [741, 374] on div "More" at bounding box center [749, 375] width 17 height 7
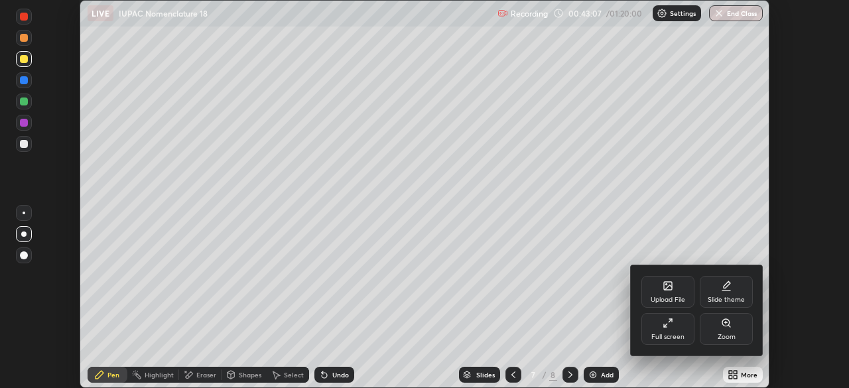
click at [678, 327] on div "Full screen" at bounding box center [668, 329] width 53 height 32
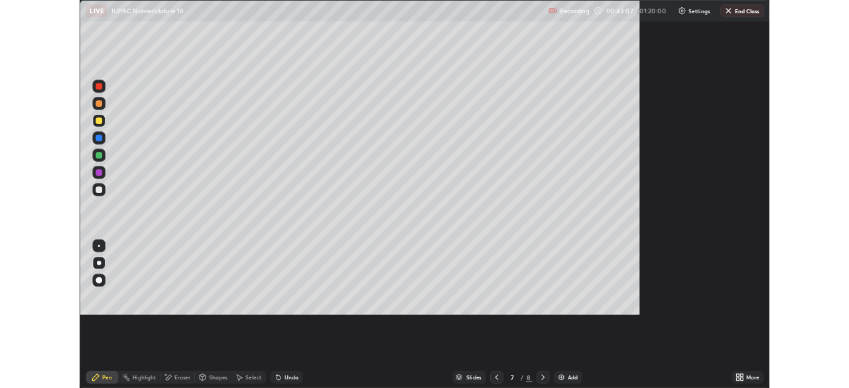
scroll to position [478, 849]
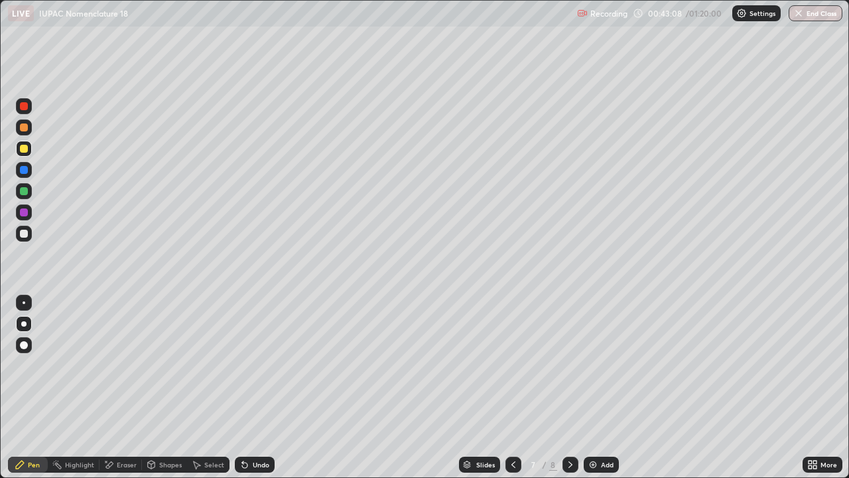
click at [264, 388] on div "Undo" at bounding box center [261, 464] width 17 height 7
click at [264, 388] on div "Undo" at bounding box center [255, 465] width 40 height 16
click at [261, 388] on div "Undo" at bounding box center [261, 464] width 17 height 7
click at [259, 388] on div "Undo" at bounding box center [261, 464] width 17 height 7
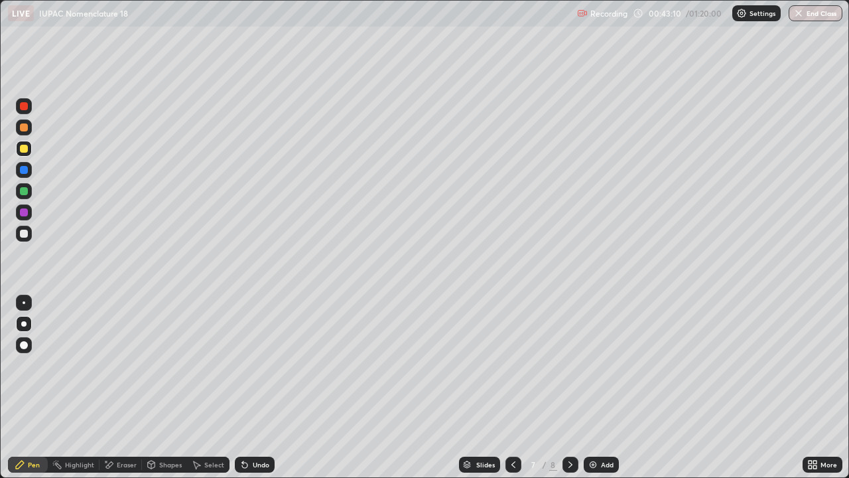
click at [255, 388] on div "Undo" at bounding box center [255, 465] width 40 height 16
click at [259, 388] on div "Undo" at bounding box center [261, 464] width 17 height 7
click at [117, 388] on div "Eraser" at bounding box center [127, 464] width 20 height 7
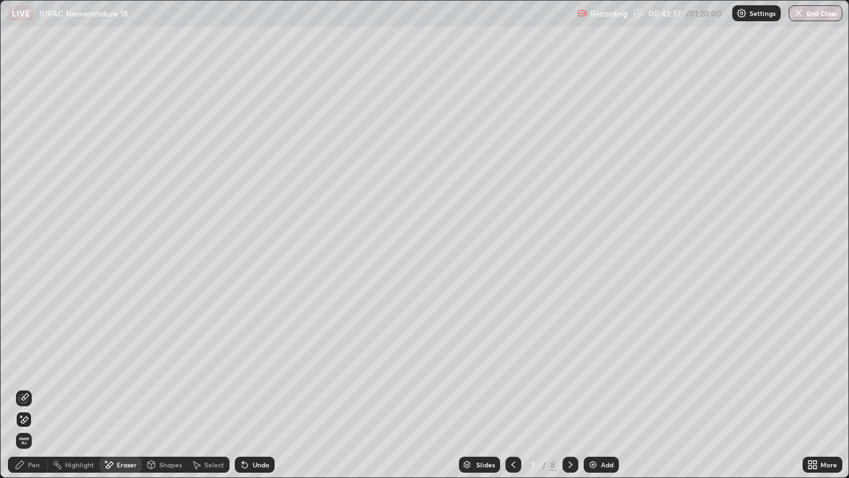
click at [23, 388] on span "Erase all" at bounding box center [24, 441] width 15 height 8
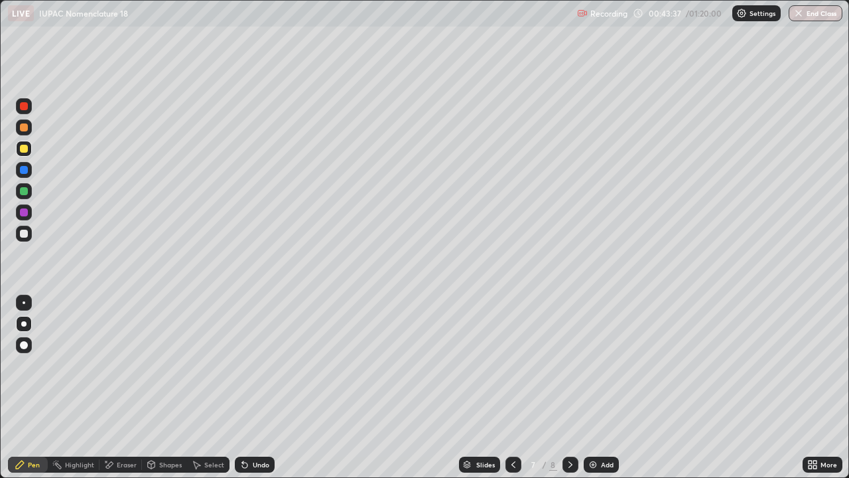
click at [35, 388] on div "Pen" at bounding box center [34, 464] width 12 height 7
click at [167, 388] on div "Shapes" at bounding box center [170, 464] width 23 height 7
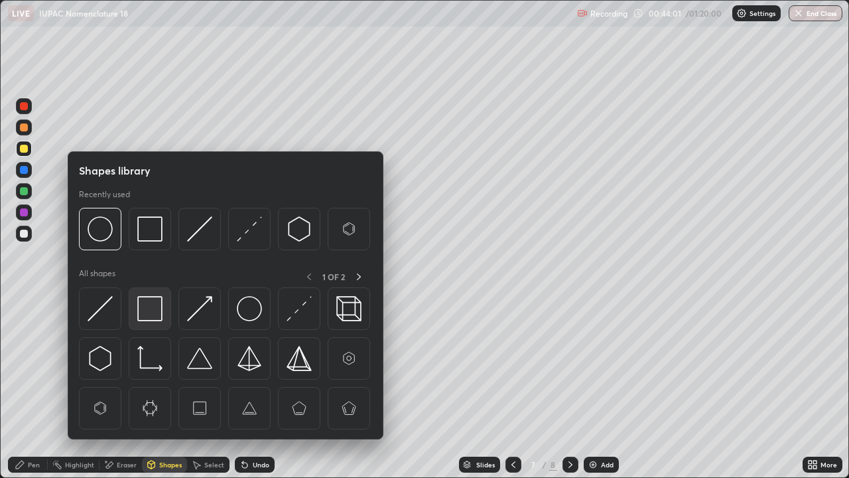
click at [158, 320] on img at bounding box center [149, 308] width 25 height 25
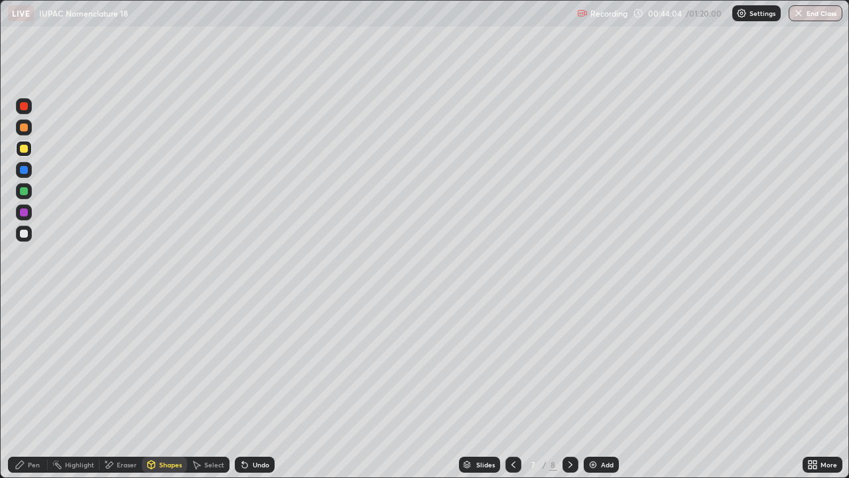
click at [34, 388] on div "Pen" at bounding box center [28, 465] width 40 height 16
click at [257, 388] on div "Undo" at bounding box center [255, 465] width 40 height 16
click at [251, 388] on div "Undo" at bounding box center [255, 465] width 40 height 16
click at [248, 388] on icon at bounding box center [245, 464] width 11 height 11
click at [165, 388] on div "Shapes" at bounding box center [164, 465] width 45 height 16
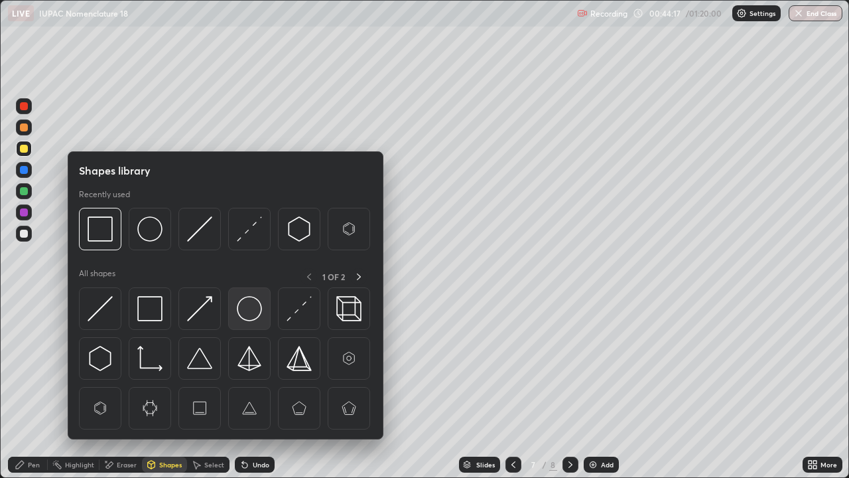
click at [247, 314] on img at bounding box center [249, 308] width 25 height 25
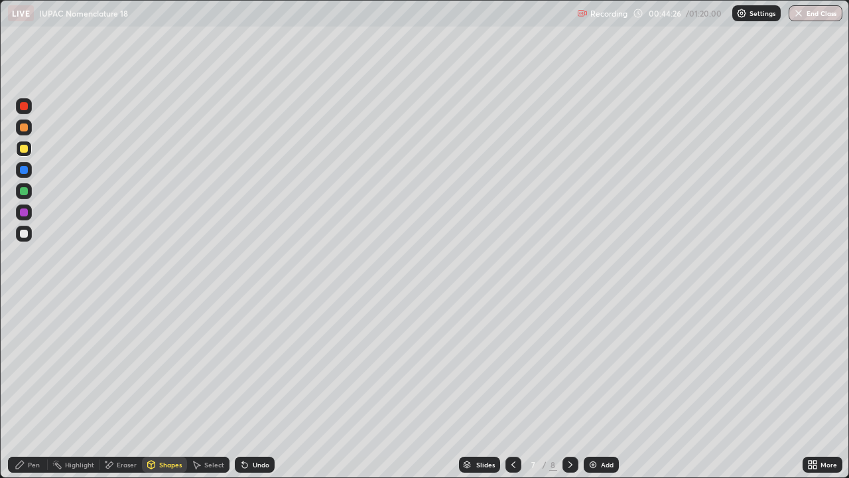
click at [246, 388] on icon at bounding box center [245, 464] width 11 height 11
click at [32, 388] on div "Pen" at bounding box center [34, 464] width 12 height 7
click at [261, 388] on div "Undo" at bounding box center [255, 465] width 40 height 16
click at [271, 388] on div "Undo" at bounding box center [255, 465] width 40 height 16
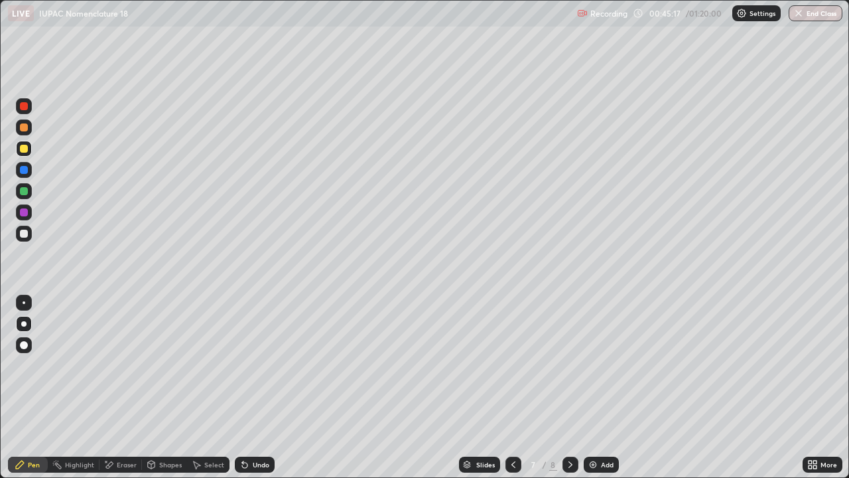
click at [271, 388] on div "Undo" at bounding box center [255, 465] width 40 height 16
click at [609, 388] on div "Add" at bounding box center [607, 464] width 13 height 7
click at [257, 388] on div "Undo" at bounding box center [252, 464] width 45 height 27
click at [263, 388] on div "Undo" at bounding box center [252, 464] width 45 height 27
click at [271, 388] on div "Undo" at bounding box center [255, 465] width 40 height 16
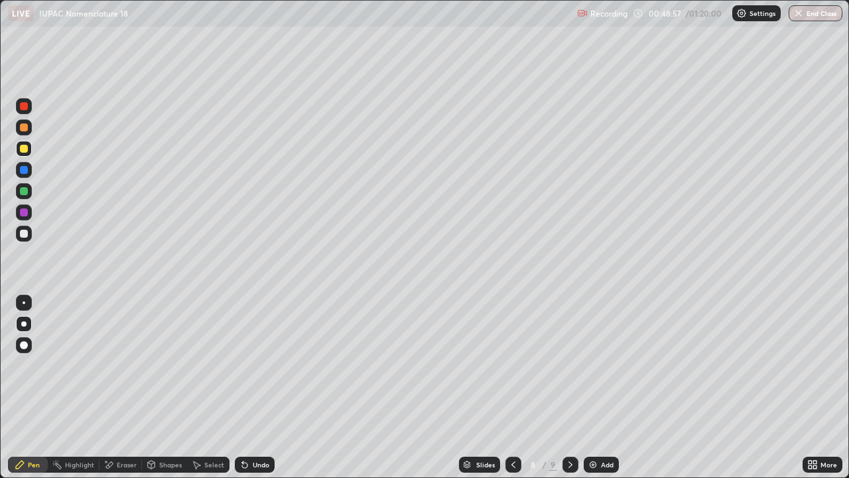
click at [268, 388] on div "Undo" at bounding box center [255, 465] width 40 height 16
click at [30, 125] on div at bounding box center [24, 127] width 16 height 16
click at [258, 388] on div "Undo" at bounding box center [261, 464] width 17 height 7
click at [27, 214] on div at bounding box center [24, 212] width 8 height 8
click at [268, 388] on div "Undo" at bounding box center [255, 465] width 40 height 16
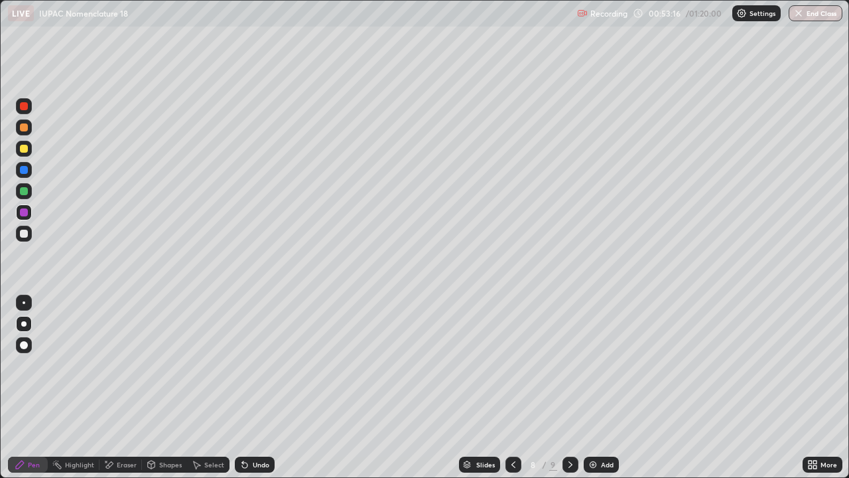
click at [261, 388] on div "Undo" at bounding box center [261, 464] width 17 height 7
click at [254, 388] on div "Undo" at bounding box center [261, 464] width 17 height 7
click at [253, 388] on div "Undo" at bounding box center [261, 464] width 17 height 7
click at [248, 388] on div "Undo" at bounding box center [255, 465] width 40 height 16
click at [134, 388] on div "Eraser" at bounding box center [127, 464] width 20 height 7
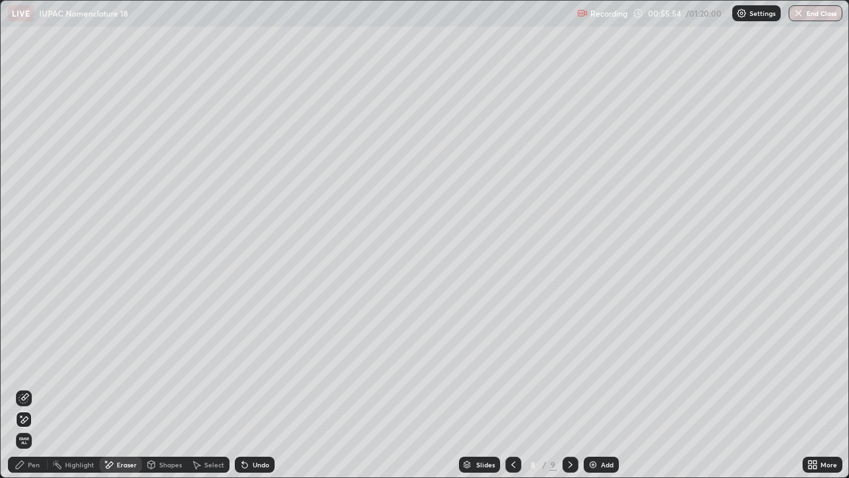
click at [38, 388] on div "Pen" at bounding box center [34, 464] width 12 height 7
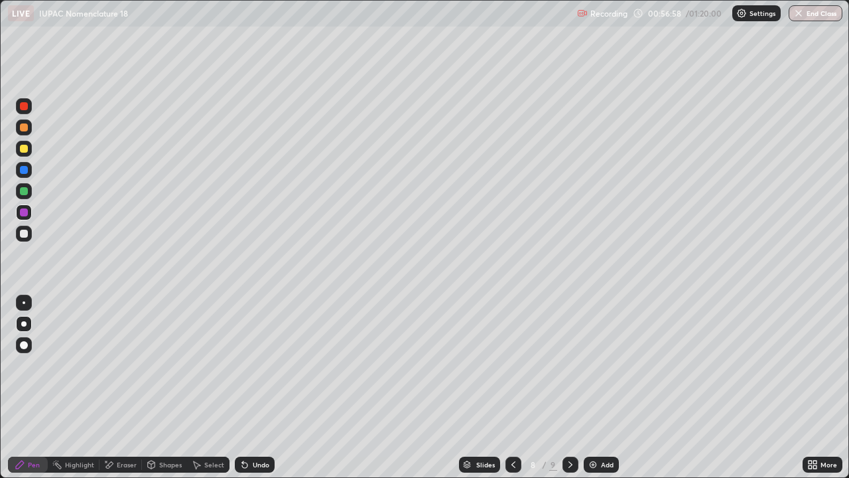
click at [609, 388] on div "Add" at bounding box center [601, 465] width 35 height 16
click at [28, 240] on div at bounding box center [24, 234] width 16 height 16
click at [259, 388] on div "Undo" at bounding box center [255, 465] width 40 height 16
click at [265, 388] on div "Undo" at bounding box center [255, 465] width 40 height 16
click at [257, 388] on div "Undo" at bounding box center [255, 465] width 40 height 16
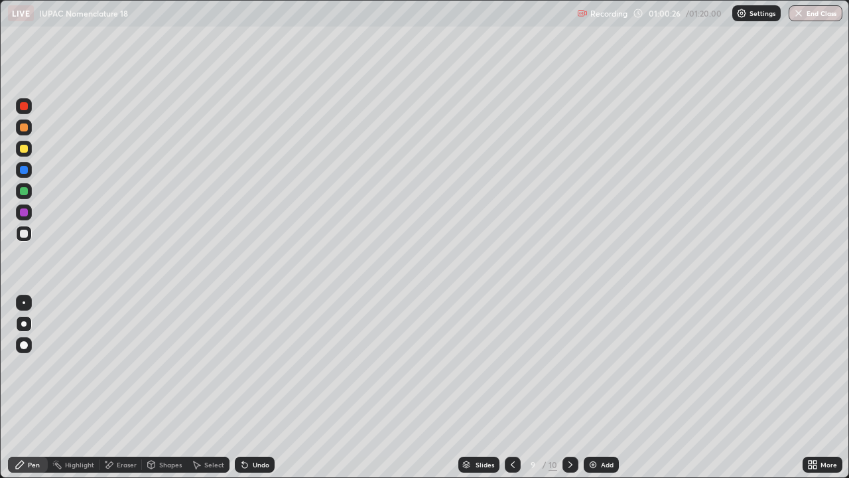
click at [30, 150] on div at bounding box center [24, 149] width 16 height 16
click at [603, 388] on div "Add" at bounding box center [601, 465] width 35 height 16
click at [511, 388] on div at bounding box center [514, 465] width 16 height 16
click at [604, 388] on div "Add" at bounding box center [607, 464] width 13 height 7
click at [265, 388] on div "Undo" at bounding box center [255, 465] width 40 height 16
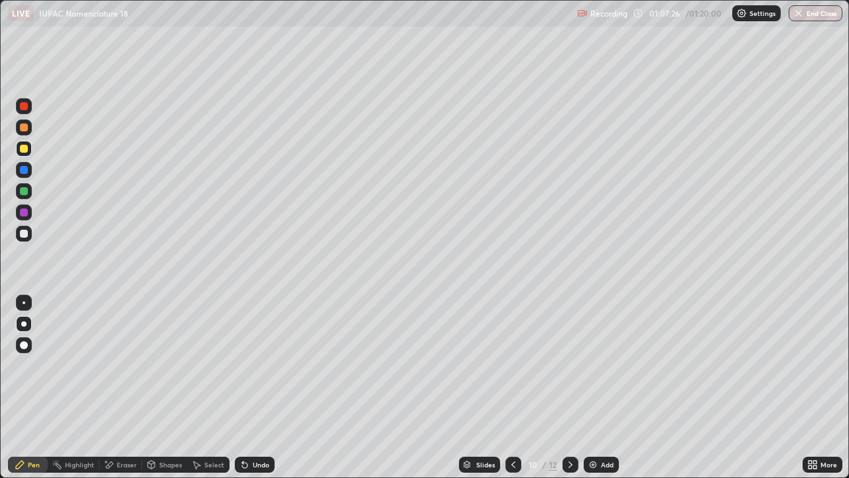
click at [272, 388] on div "Undo" at bounding box center [255, 465] width 40 height 16
click at [269, 388] on div "Undo" at bounding box center [255, 465] width 40 height 16
click at [266, 388] on div "Undo" at bounding box center [261, 464] width 17 height 7
click at [22, 231] on div at bounding box center [24, 234] width 8 height 8
click at [246, 388] on div "Undo" at bounding box center [255, 465] width 40 height 16
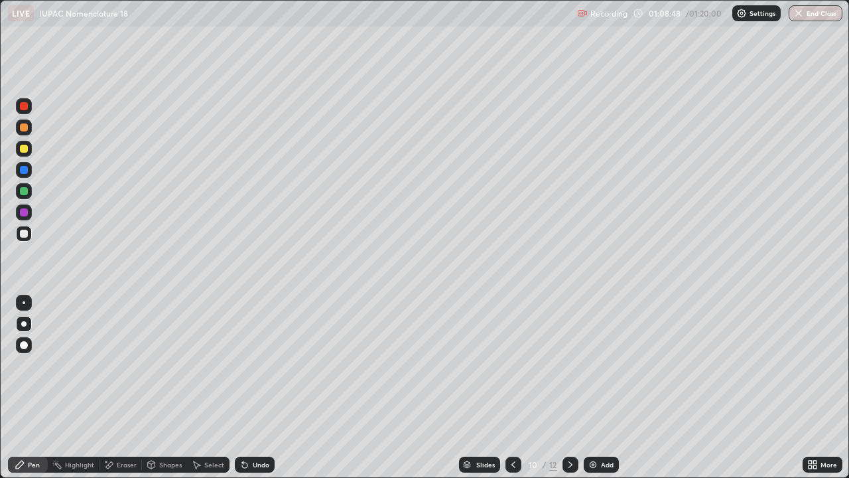
click at [242, 388] on icon at bounding box center [242, 461] width 1 height 1
click at [259, 388] on div "Undo" at bounding box center [255, 465] width 40 height 16
click at [268, 388] on div "Undo" at bounding box center [255, 465] width 40 height 16
click at [609, 388] on div "Add" at bounding box center [607, 464] width 13 height 7
click at [253, 388] on div "Undo" at bounding box center [255, 465] width 40 height 16
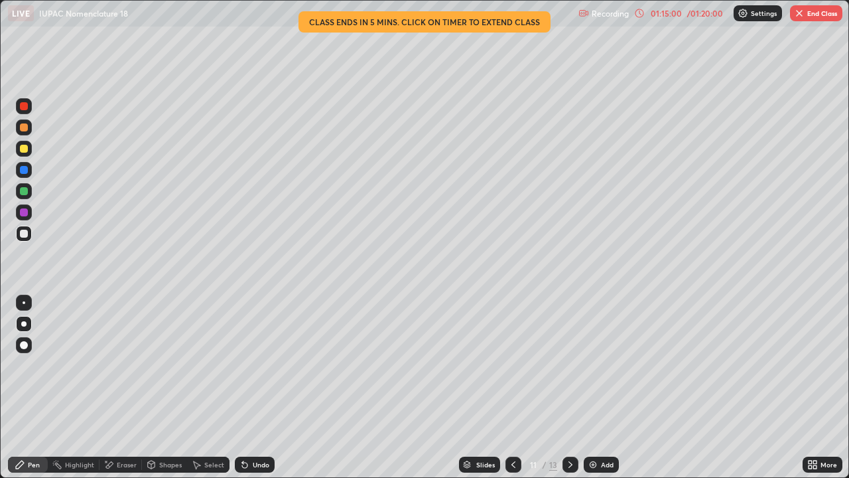
click at [508, 388] on icon at bounding box center [513, 464] width 11 height 11
click at [510, 388] on icon at bounding box center [513, 464] width 11 height 11
click at [512, 388] on icon at bounding box center [514, 464] width 4 height 7
click at [512, 388] on icon at bounding box center [513, 464] width 11 height 11
click at [569, 388] on icon at bounding box center [570, 464] width 11 height 11
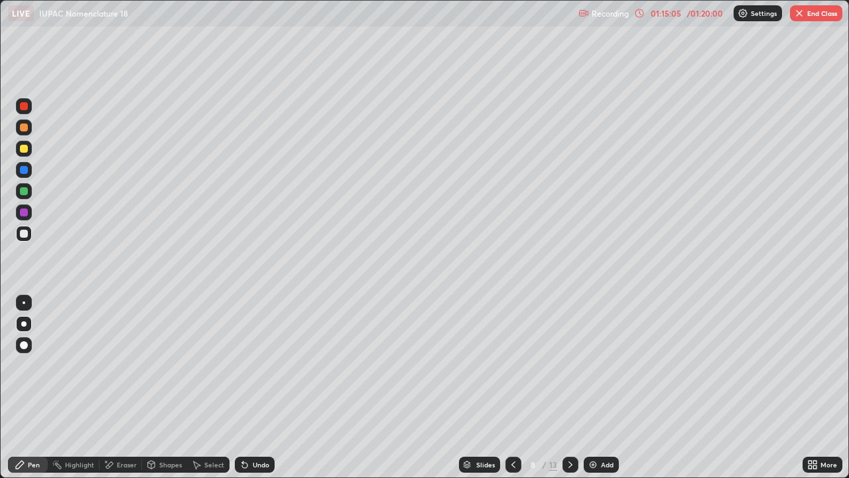
click at [30, 132] on div at bounding box center [24, 127] width 16 height 16
click at [268, 388] on div "Undo" at bounding box center [255, 465] width 40 height 16
click at [258, 388] on div "Undo" at bounding box center [261, 464] width 17 height 7
click at [253, 388] on div "Undo" at bounding box center [261, 464] width 17 height 7
click at [569, 388] on icon at bounding box center [570, 464] width 11 height 11
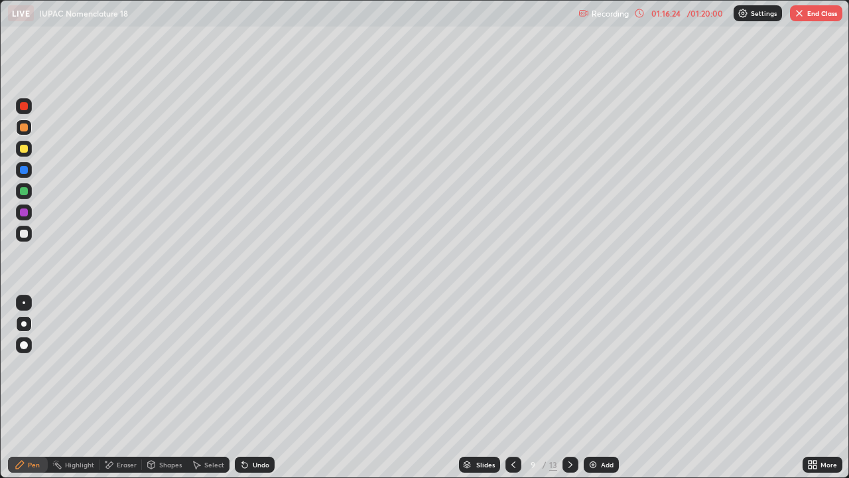
click at [563, 388] on div at bounding box center [571, 465] width 16 height 16
click at [510, 388] on div at bounding box center [514, 465] width 16 height 16
click at [568, 388] on icon at bounding box center [570, 464] width 11 height 11
click at [569, 388] on icon at bounding box center [570, 464] width 11 height 11
click at [575, 388] on div at bounding box center [571, 464] width 16 height 27
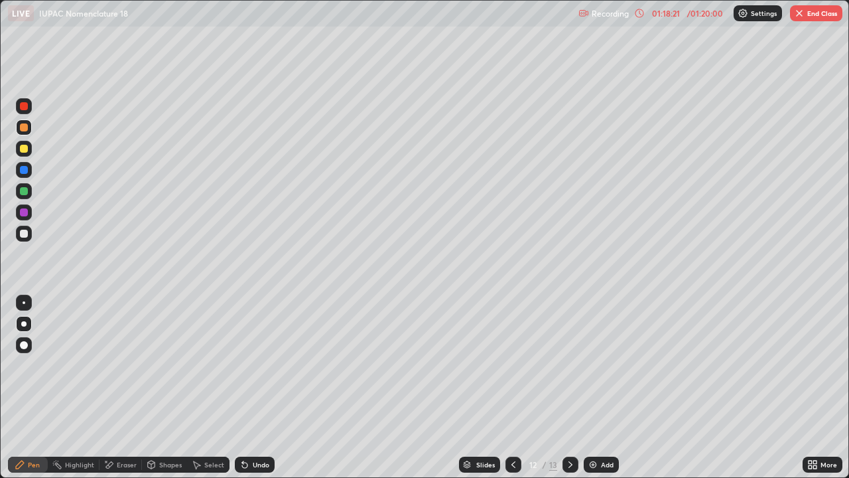
click at [518, 388] on div at bounding box center [514, 465] width 16 height 16
click at [808, 15] on button "End Class" at bounding box center [816, 13] width 52 height 16
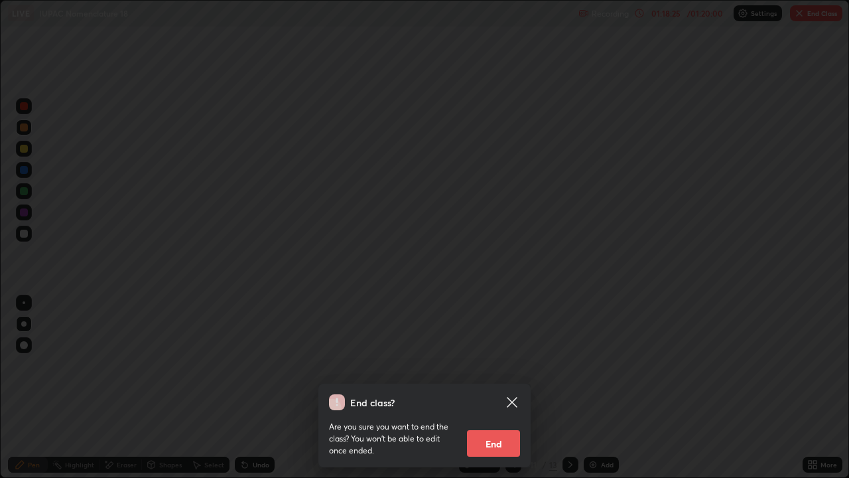
click at [504, 388] on button "End" at bounding box center [493, 443] width 53 height 27
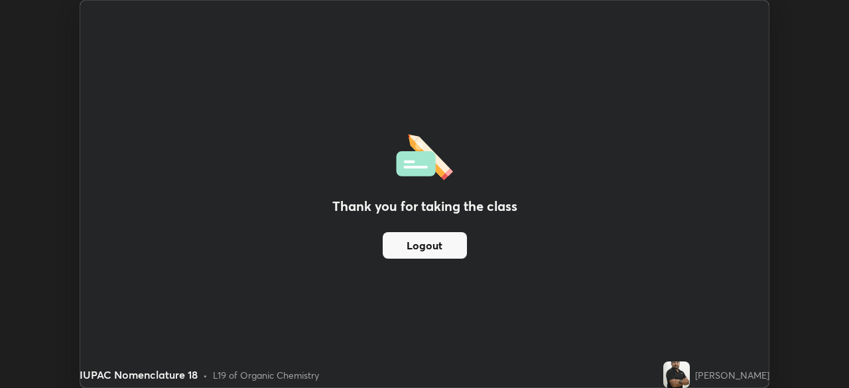
scroll to position [65972, 65511]
